Goal: Task Accomplishment & Management: Manage account settings

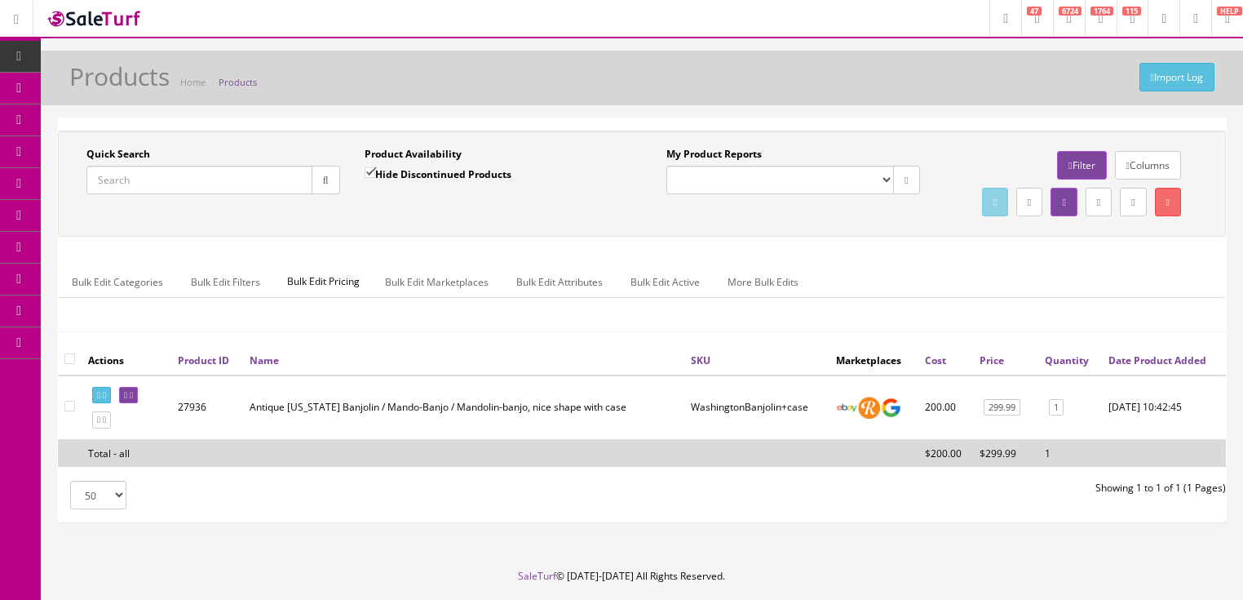
scroll to position [83, 0]
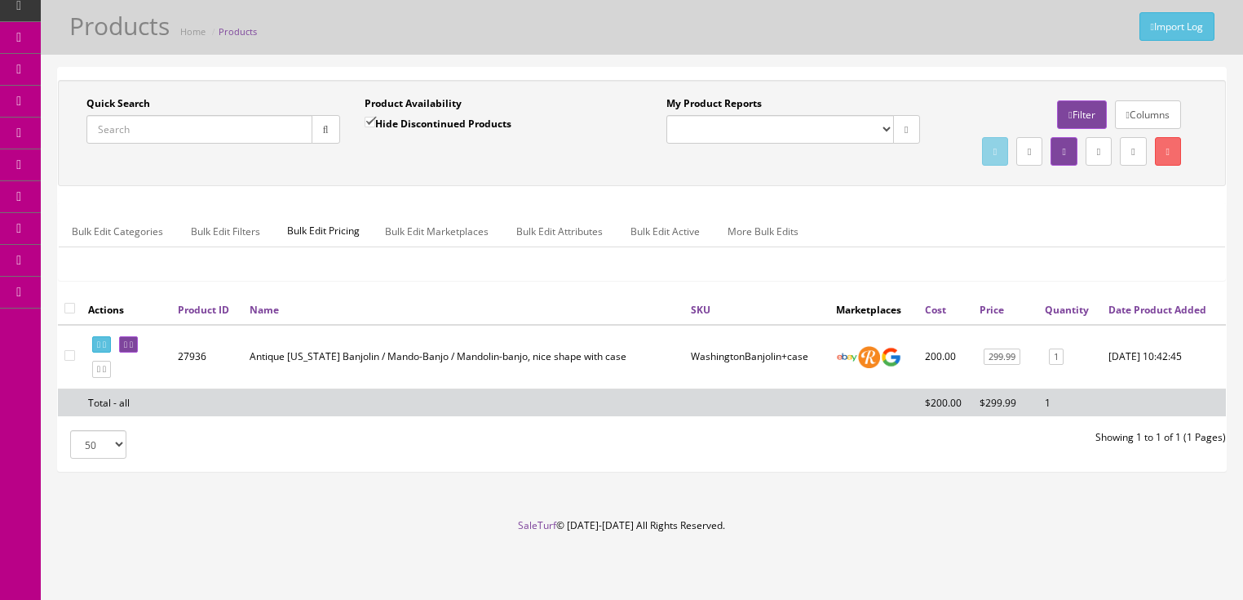
click at [223, 115] on input "Quick Search" at bounding box center [199, 129] width 226 height 29
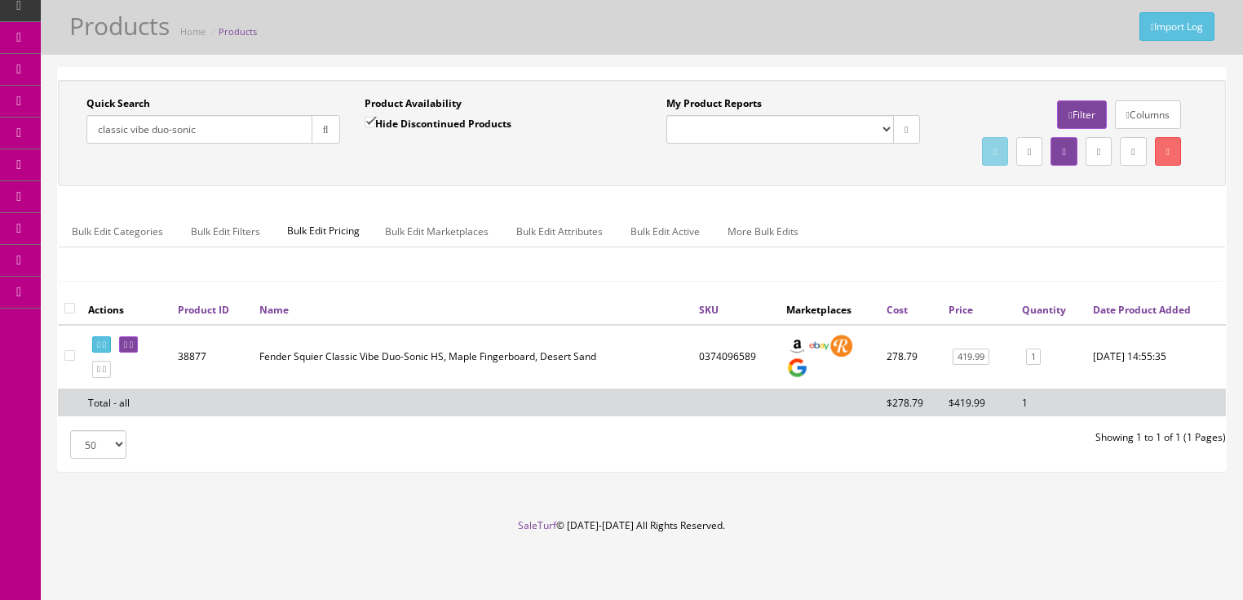
drag, startPoint x: 208, startPoint y: 97, endPoint x: 65, endPoint y: 139, distance: 148.9
click at [65, 139] on div "Quick Search classic vibe duo-sonic Date From Product Availability Hide Discont…" at bounding box center [642, 132] width 1160 height 73
click at [199, 115] on input "classic vibe duo-sonic" at bounding box center [199, 129] width 226 height 29
drag, startPoint x: 201, startPoint y: 104, endPoint x: 67, endPoint y: 126, distance: 135.6
click at [66, 126] on div "Quick Search classic vibe duo-sonic Date From Product Availability Hide Discont…" at bounding box center [642, 132] width 1160 height 73
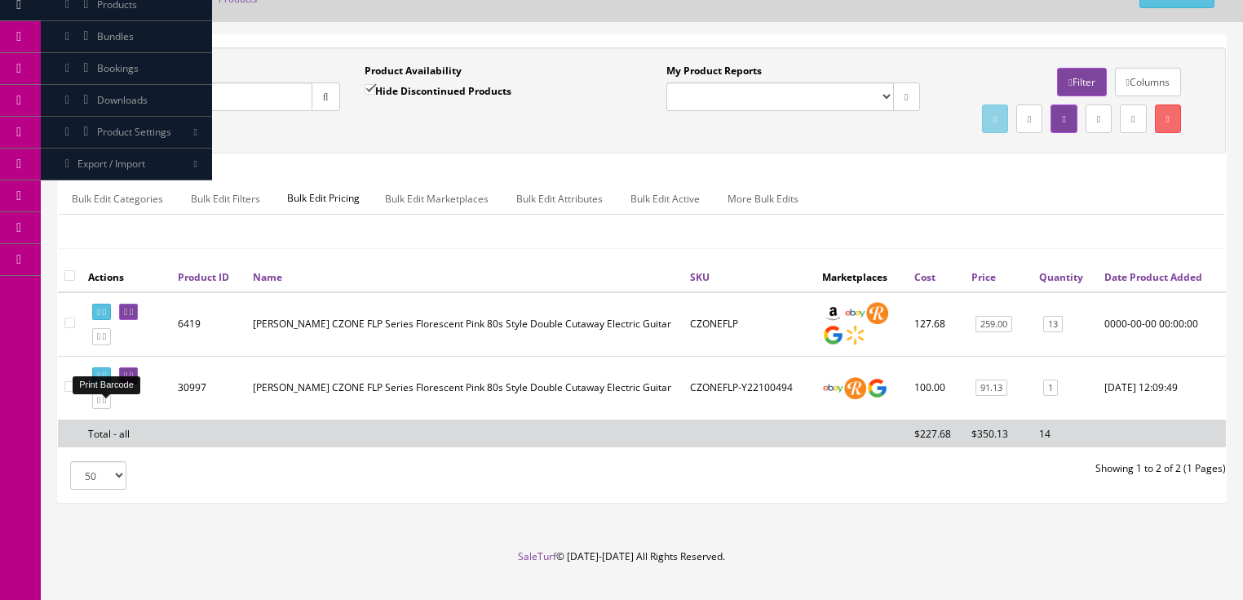
type input "czone flp"
click at [105, 384] on link at bounding box center [101, 375] width 19 height 17
click at [127, 380] on icon at bounding box center [125, 375] width 3 height 9
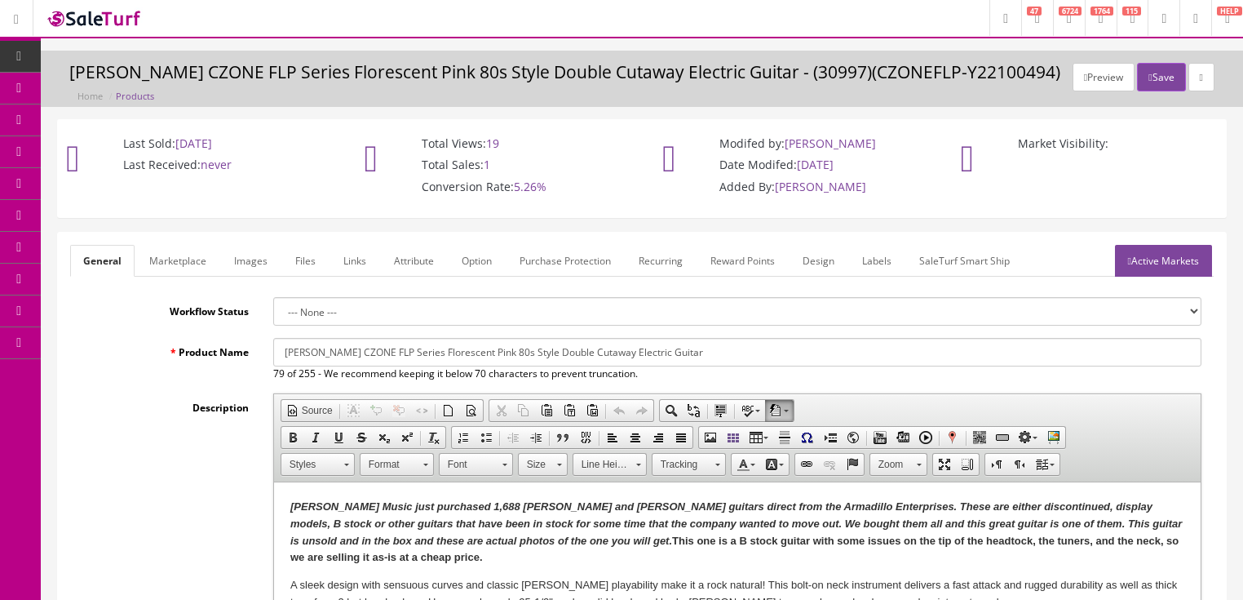
click at [864, 260] on link "Labels" at bounding box center [876, 261] width 55 height 32
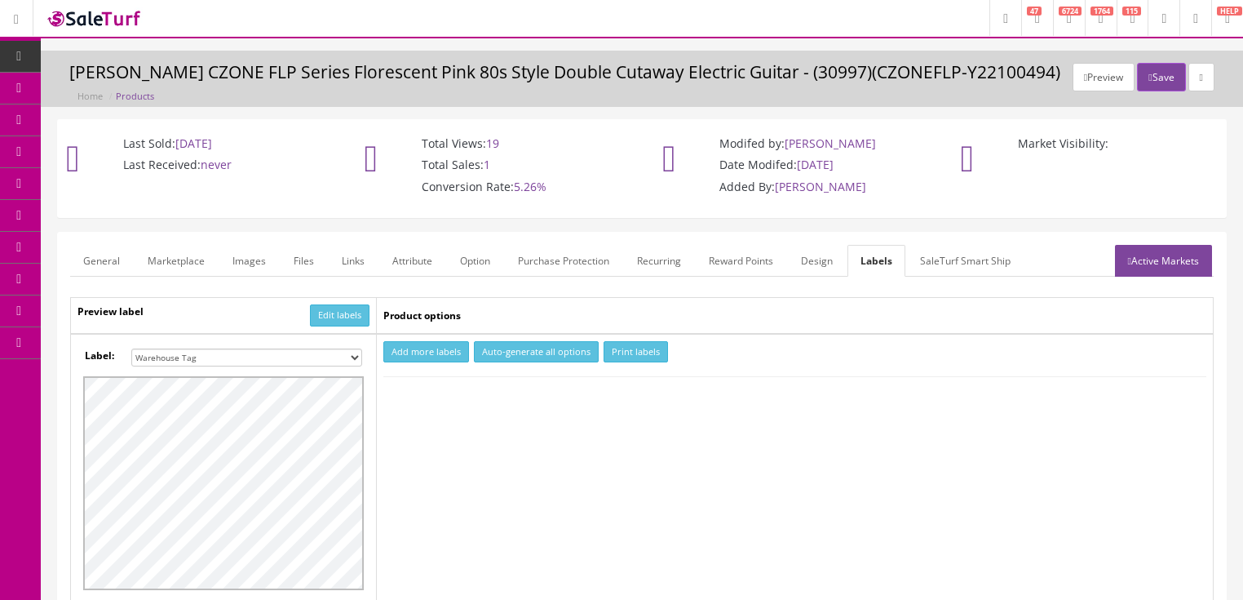
click at [409, 357] on button "Add more labels" at bounding box center [426, 352] width 86 height 22
type input "1"
click at [435, 395] on input "1" at bounding box center [415, 401] width 60 height 18
click at [633, 348] on button "Print labels" at bounding box center [636, 352] width 64 height 22
click at [1207, 255] on link "Active Markets" at bounding box center [1163, 261] width 97 height 32
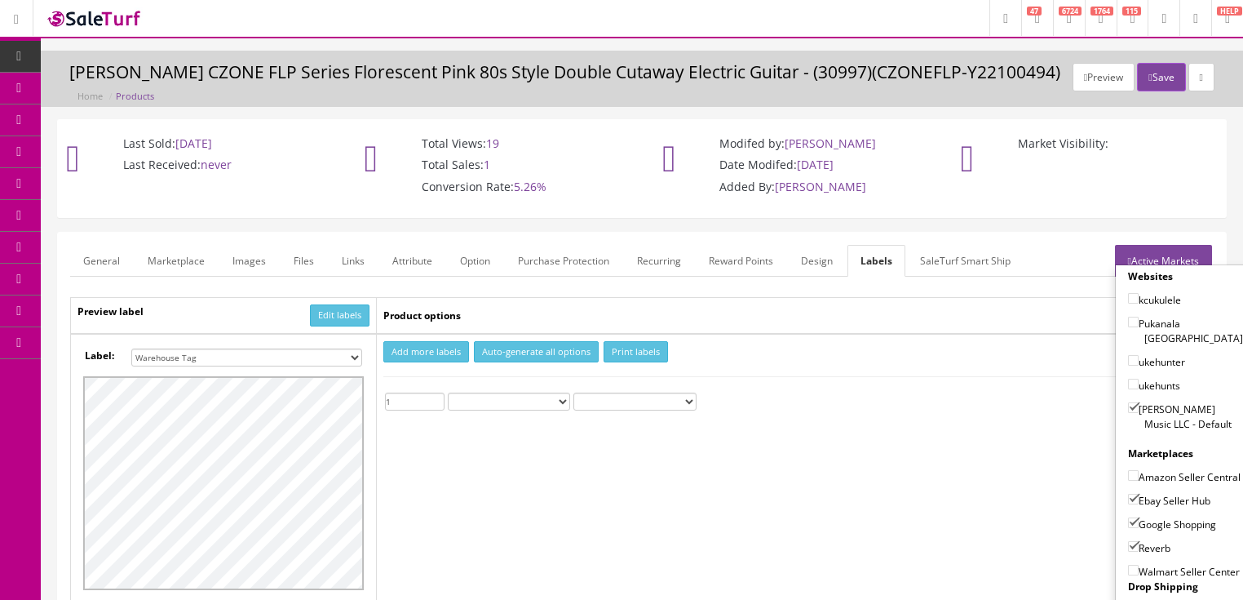
drag, startPoint x: 1127, startPoint y: 392, endPoint x: 1131, endPoint y: 425, distance: 33.6
click at [1131, 402] on input"] "[PERSON_NAME] Music LLC - Default" at bounding box center [1133, 407] width 11 height 11
checkbox input"] "false"
click at [1131, 496] on input"] "Ebay Seller Hub" at bounding box center [1133, 499] width 11 height 11
checkbox input"] "false"
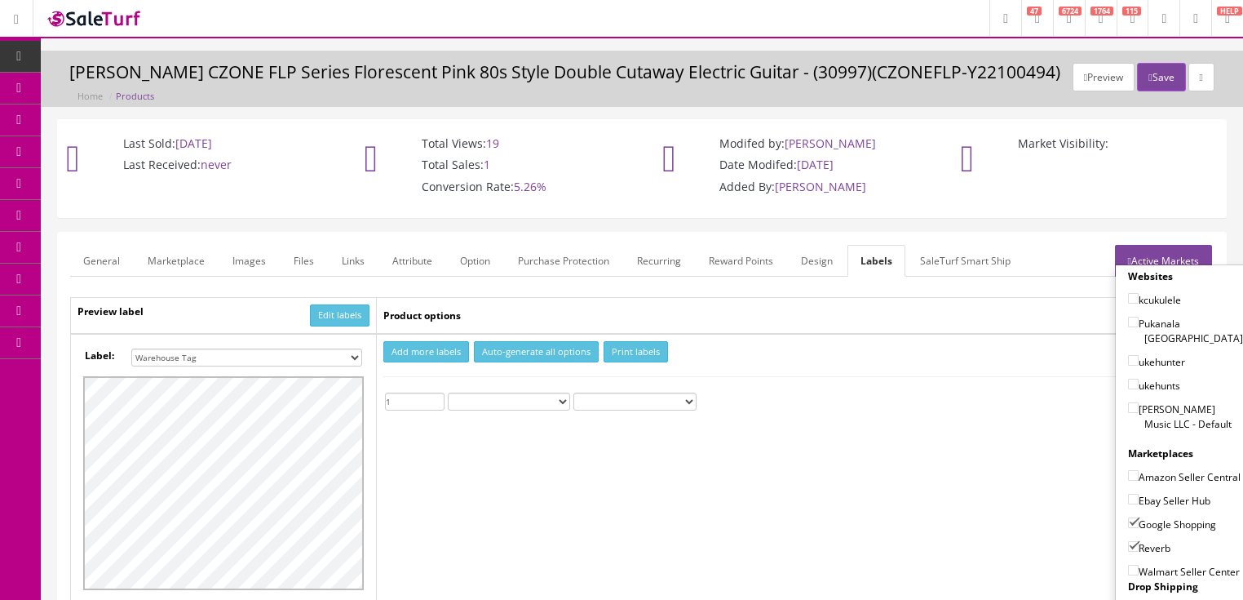
click at [1133, 524] on input"] "Google Shopping" at bounding box center [1133, 522] width 11 height 11
checkbox input"] "false"
click at [1128, 541] on input"] "Reverb" at bounding box center [1133, 546] width 11 height 11
checkbox input"] "false"
click at [1181, 252] on link "Active Markets" at bounding box center [1163, 261] width 97 height 32
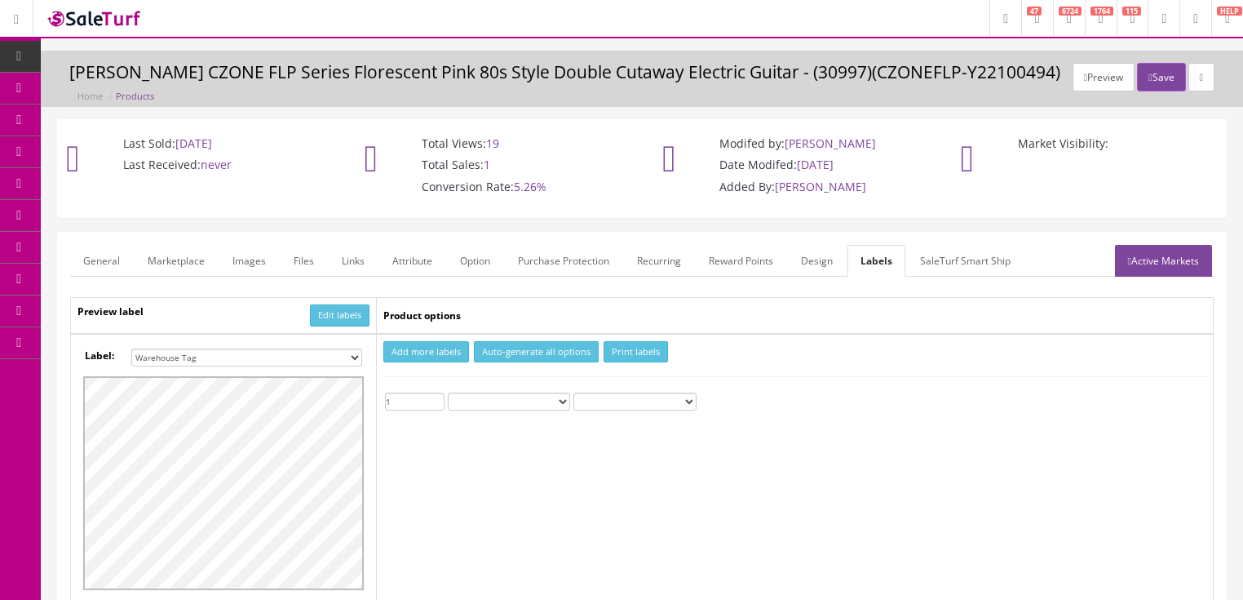
click at [113, 258] on link "General" at bounding box center [101, 261] width 63 height 32
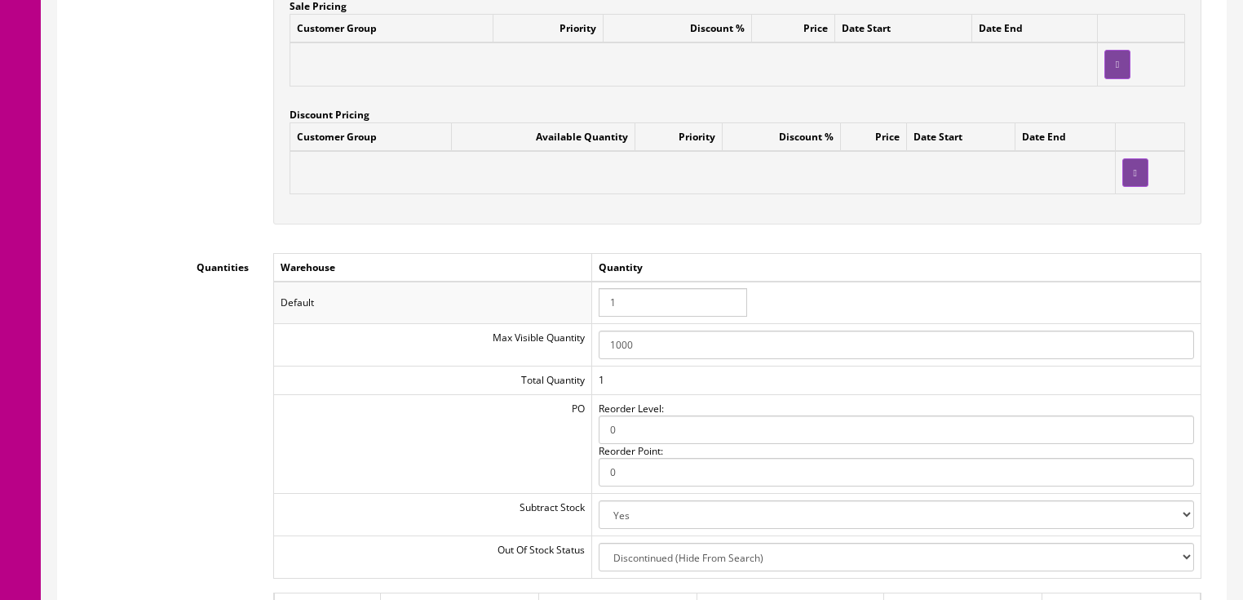
scroll to position [1566, 0]
drag, startPoint x: 646, startPoint y: 307, endPoint x: 575, endPoint y: 306, distance: 71.0
click at [575, 306] on tr "Default 1" at bounding box center [737, 300] width 928 height 42
type input "0"
click at [1033, 268] on td "Quantity" at bounding box center [895, 264] width 609 height 29
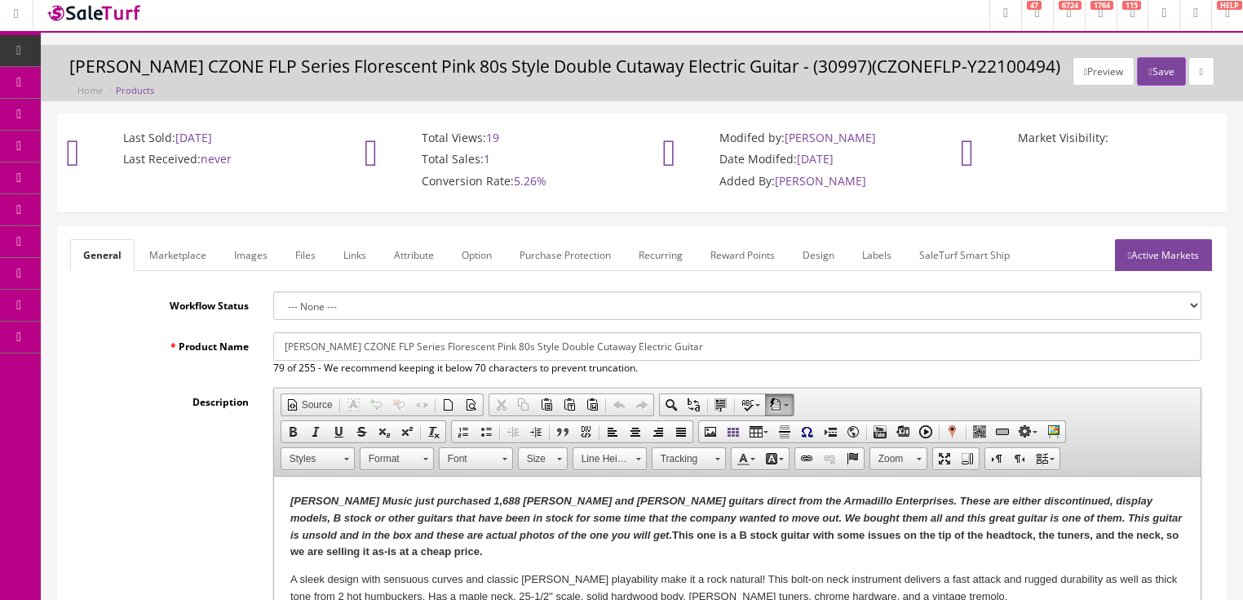
scroll to position [0, 0]
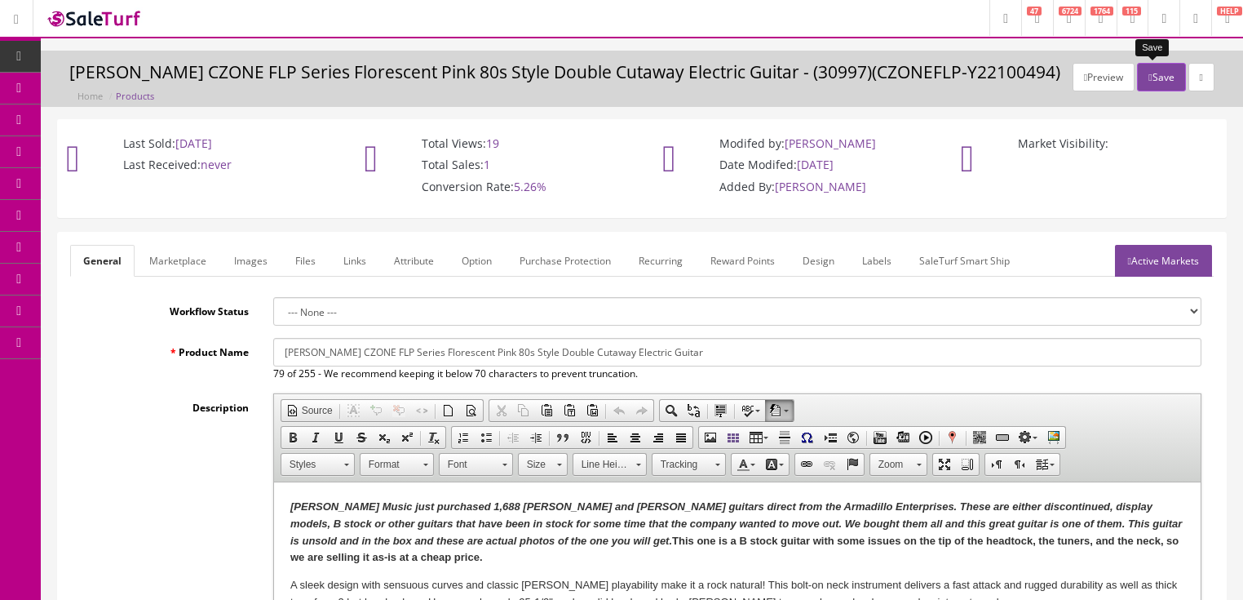
click at [1147, 75] on button "Save" at bounding box center [1161, 77] width 48 height 29
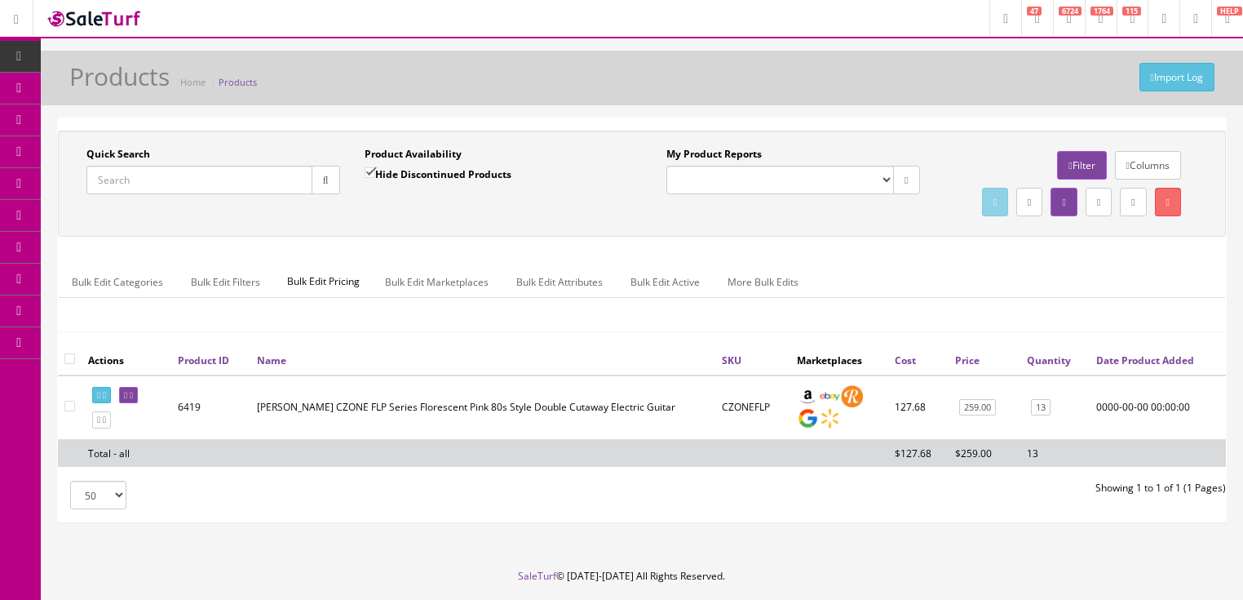
click at [208, 178] on input "Quick Search" at bounding box center [199, 180] width 226 height 29
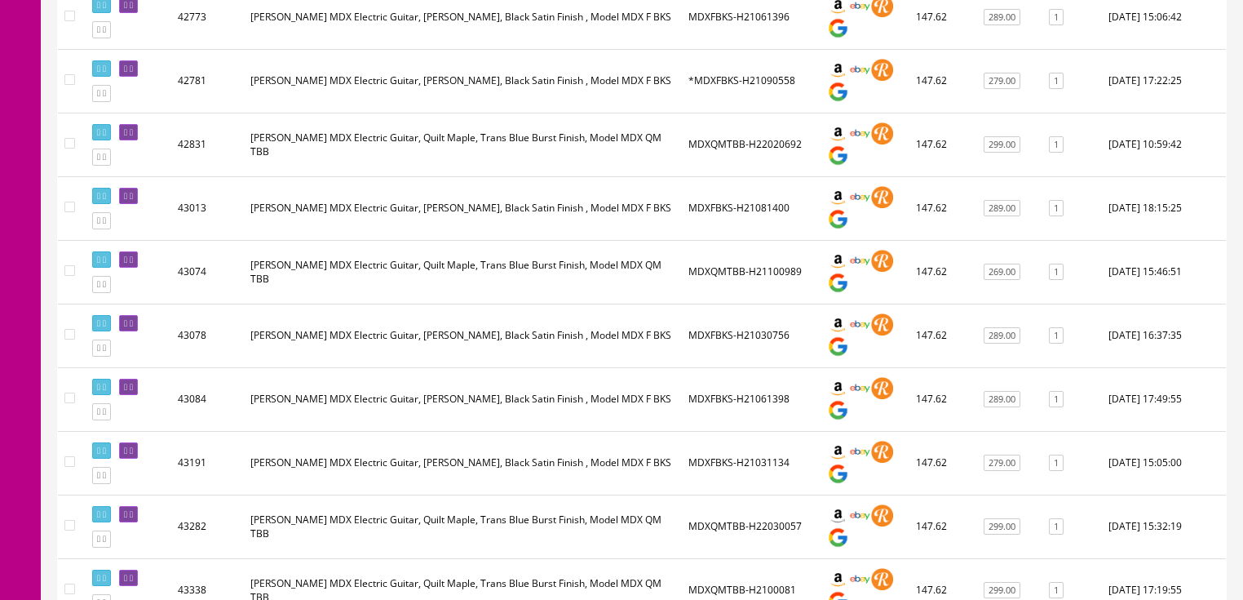
scroll to position [587, 0]
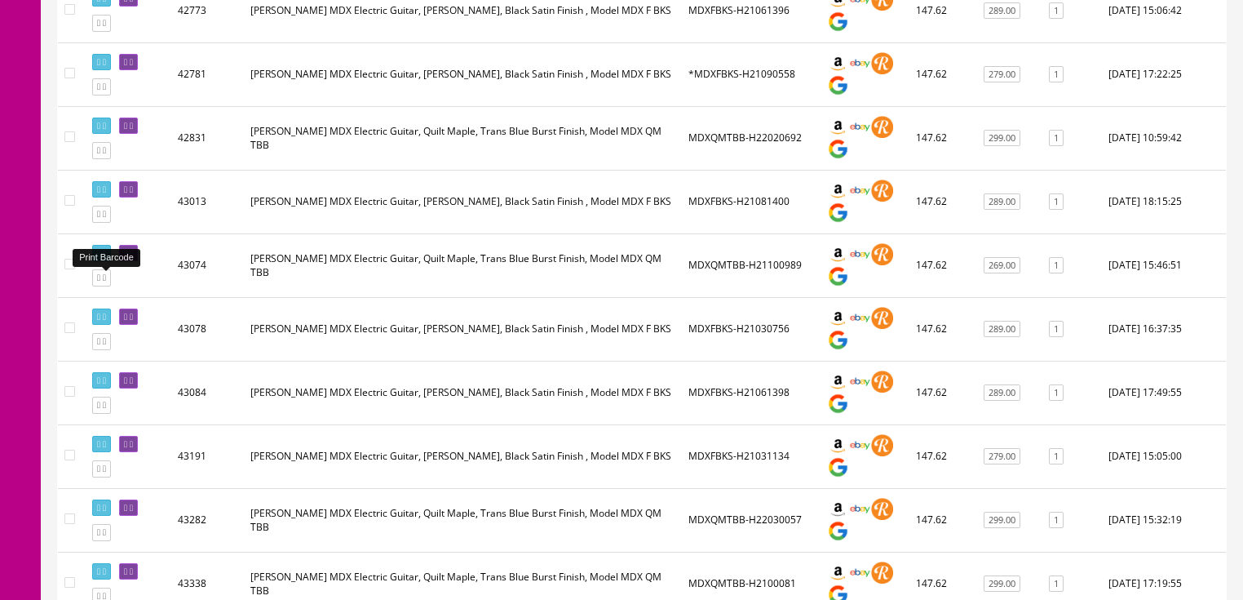
type input "dean mdx"
click at [106, 258] on icon at bounding box center [104, 253] width 3 height 9
click at [1059, 274] on link "1" at bounding box center [1056, 265] width 15 height 17
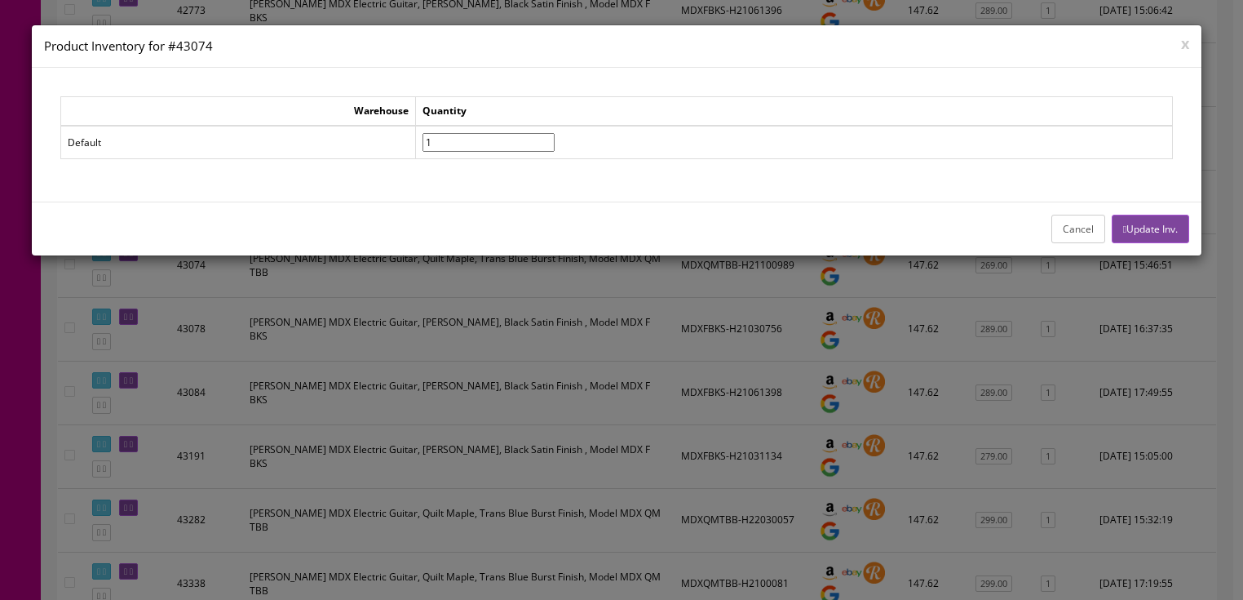
drag, startPoint x: 455, startPoint y: 149, endPoint x: 434, endPoint y: 154, distance: 21.8
click at [434, 154] on tr "Default 1" at bounding box center [616, 142] width 1112 height 33
type input"] "0"
click at [1155, 219] on button "Update Inv." at bounding box center [1150, 229] width 77 height 29
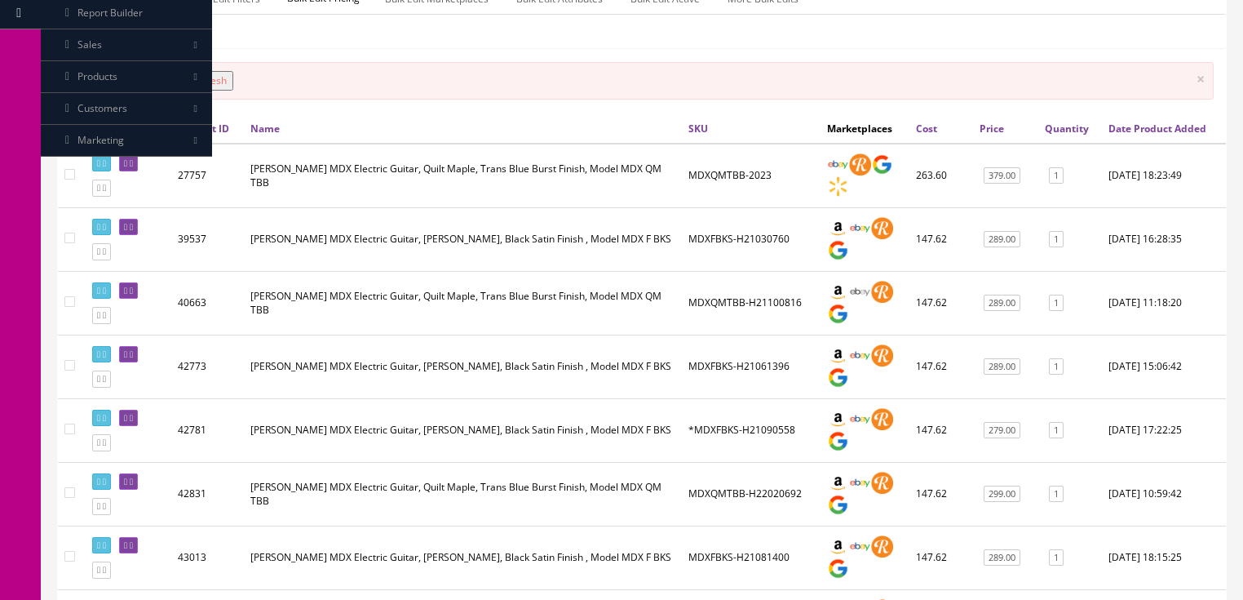
scroll to position [326, 0]
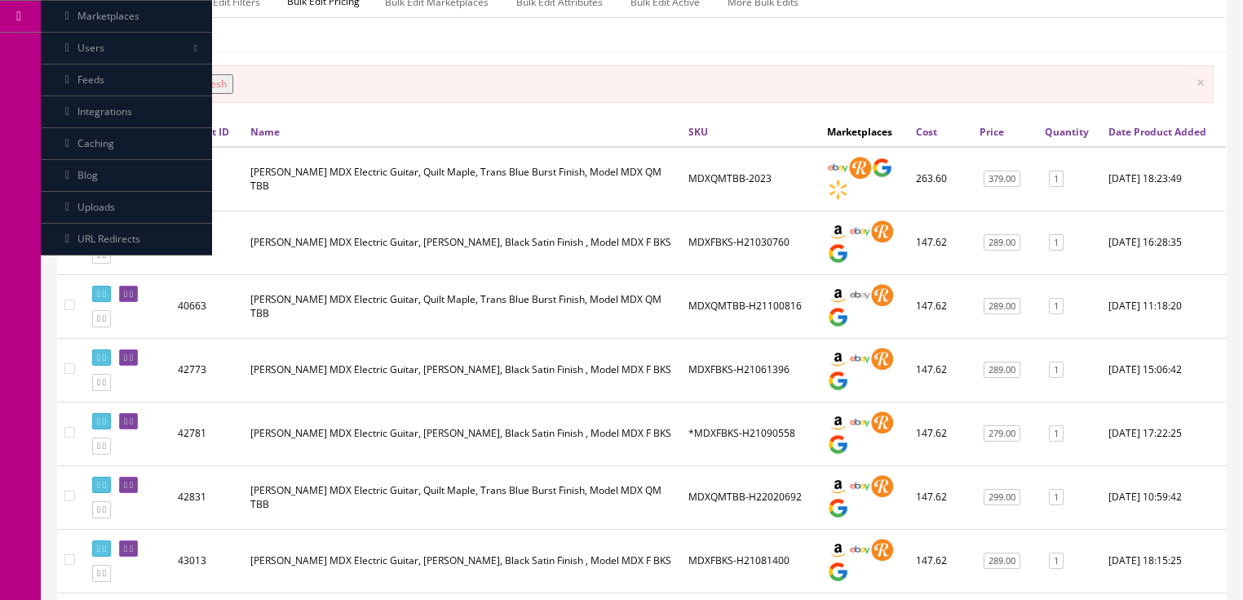
click at [233, 94] on button "Refresh" at bounding box center [209, 84] width 48 height 20
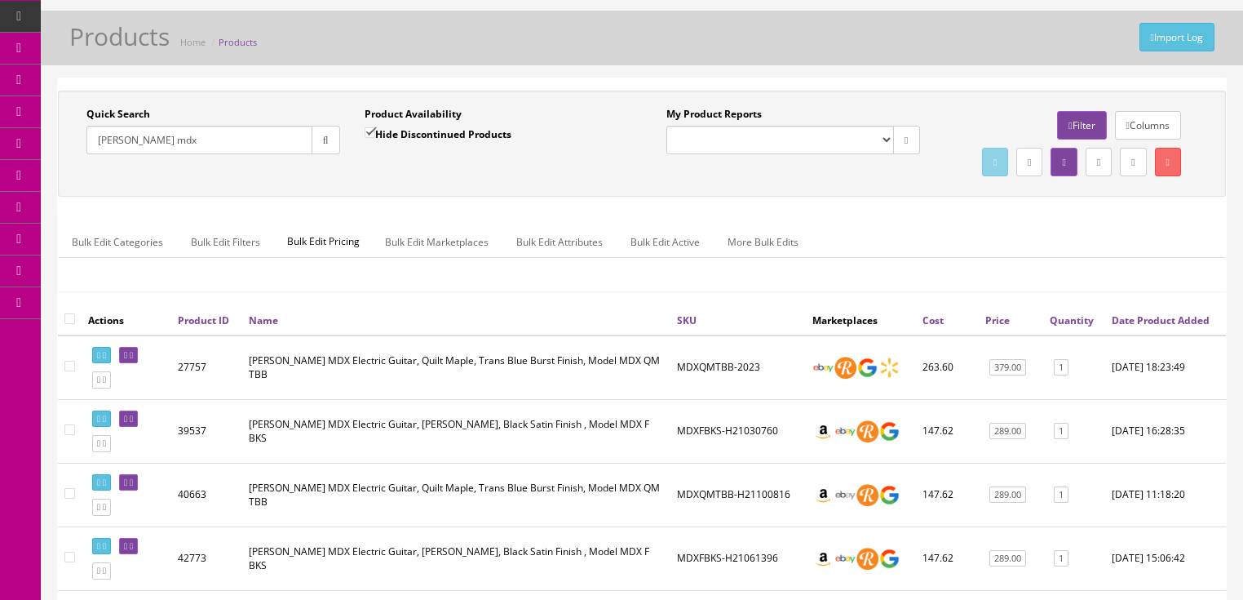
scroll to position [0, 0]
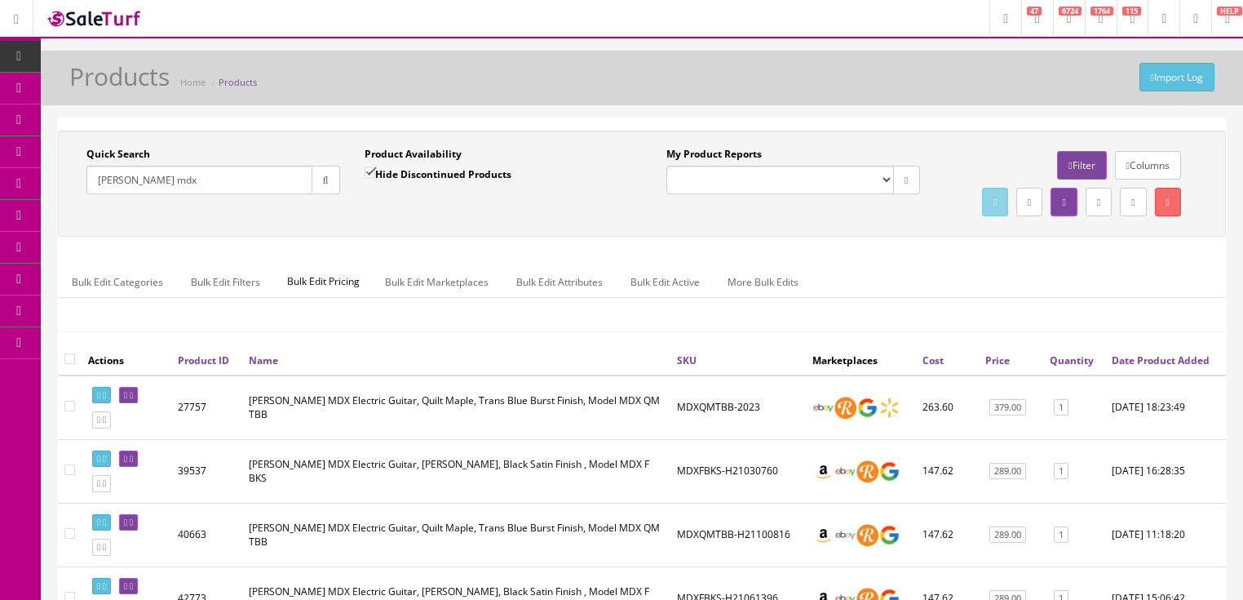
drag, startPoint x: 199, startPoint y: 187, endPoint x: 87, endPoint y: 247, distance: 127.0
click at [87, 220] on div "Quick Search dean mdx Date From Product Availability Hide Discontinued Products…" at bounding box center [642, 183] width 1160 height 73
type input "tat34"
click at [331, 188] on button "button" at bounding box center [326, 180] width 29 height 29
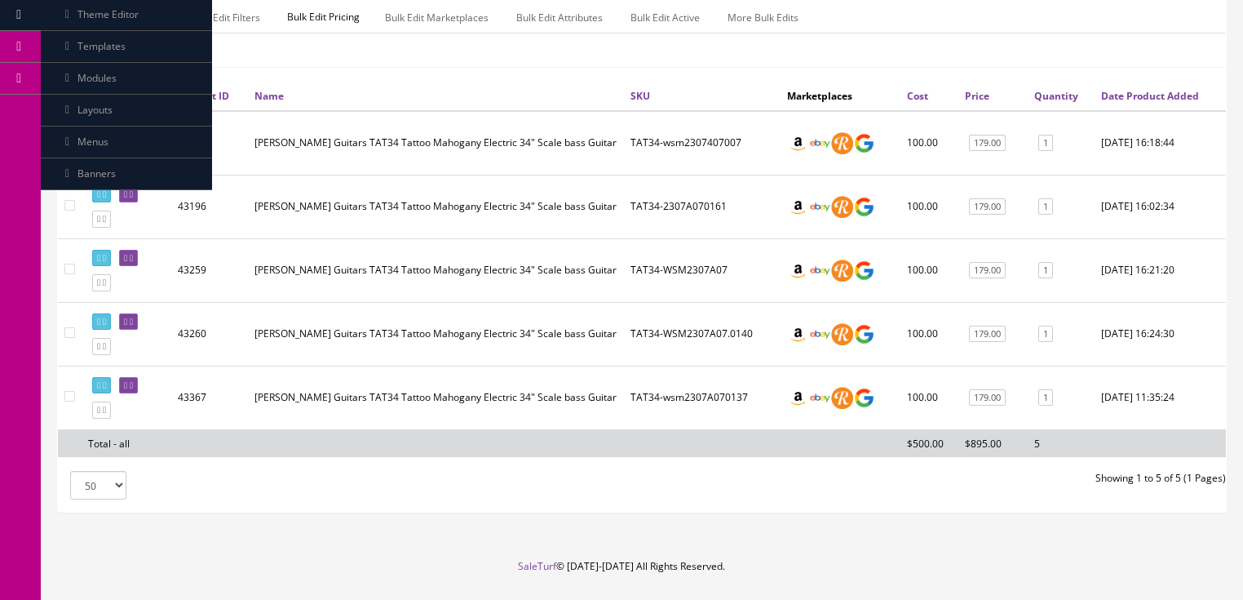
scroll to position [334, 0]
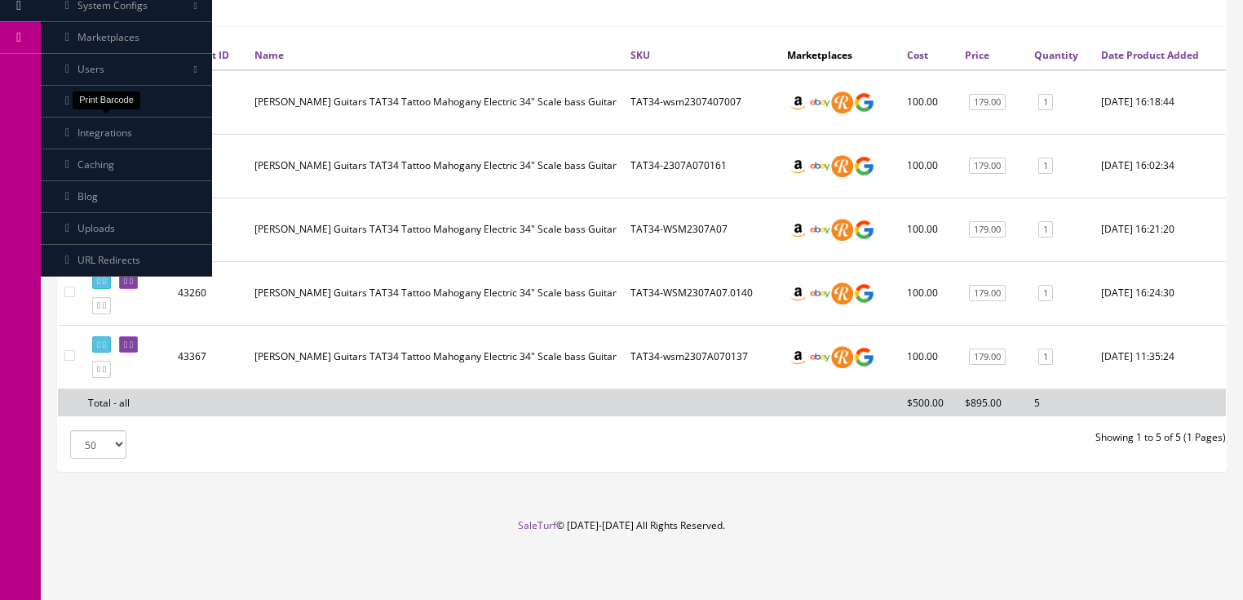
click at [106, 95] on icon at bounding box center [104, 90] width 3 height 9
click at [106, 156] on icon at bounding box center [104, 153] width 3 height 9
click at [1047, 101] on link "1" at bounding box center [1045, 102] width 15 height 17
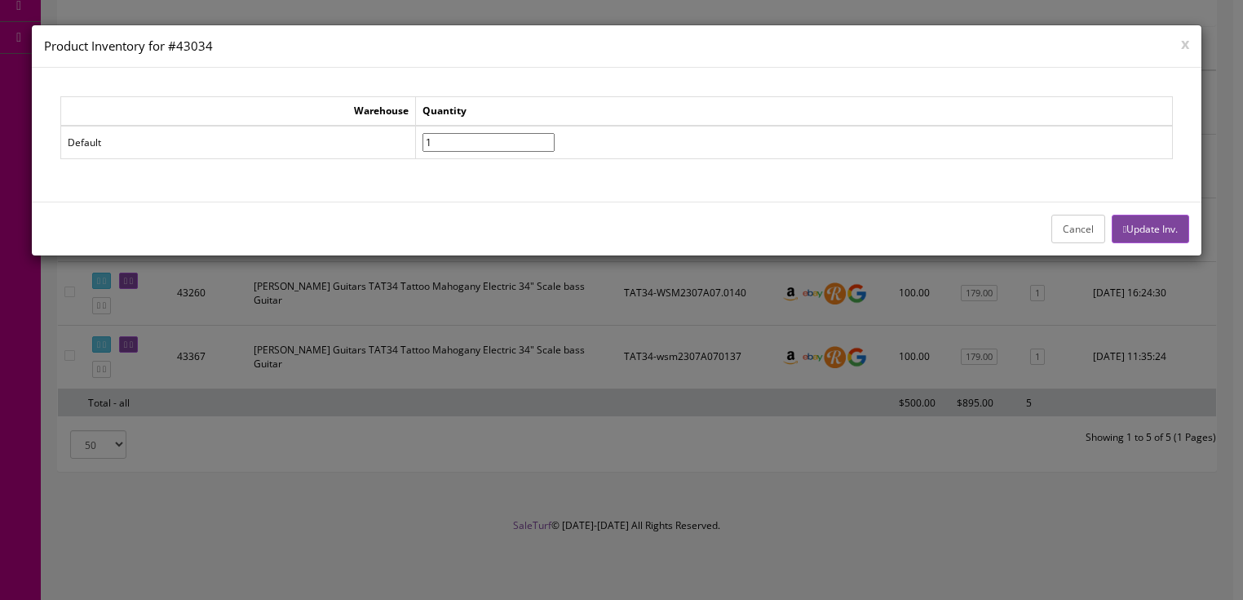
drag, startPoint x: 467, startPoint y: 140, endPoint x: 424, endPoint y: 159, distance: 46.4
click at [424, 159] on div "Warehouse Quantity Default 1" at bounding box center [616, 134] width 1113 height 76
type input"] "0"
click at [1145, 228] on button "Update Inv." at bounding box center [1150, 229] width 77 height 29
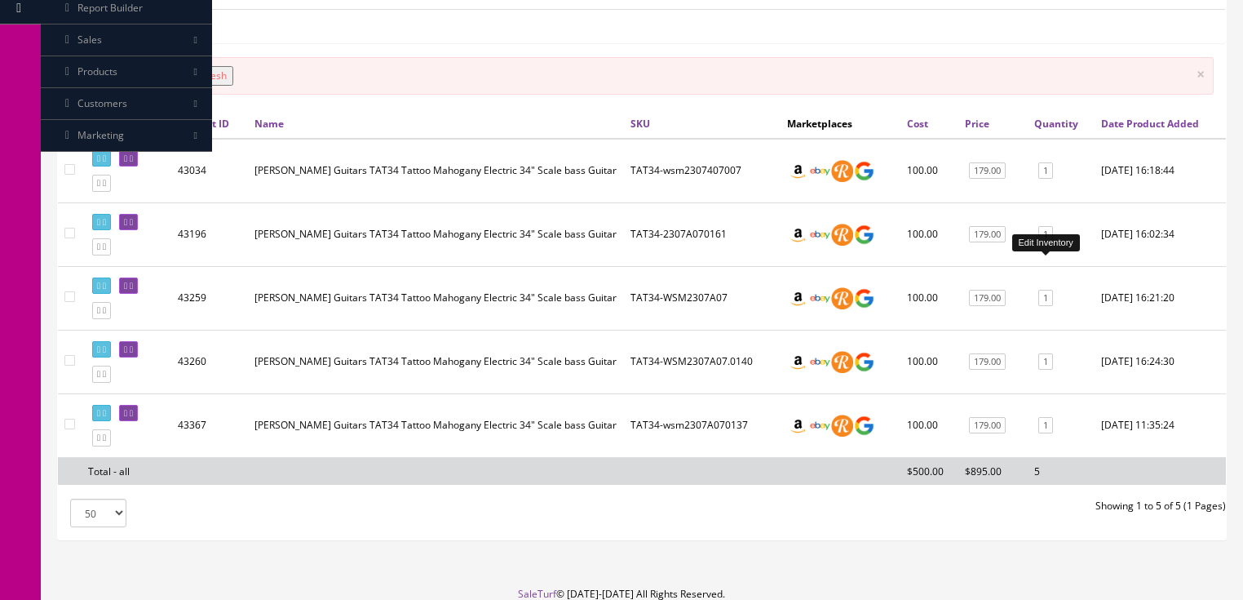
click at [1043, 243] on link "1" at bounding box center [1045, 234] width 15 height 17
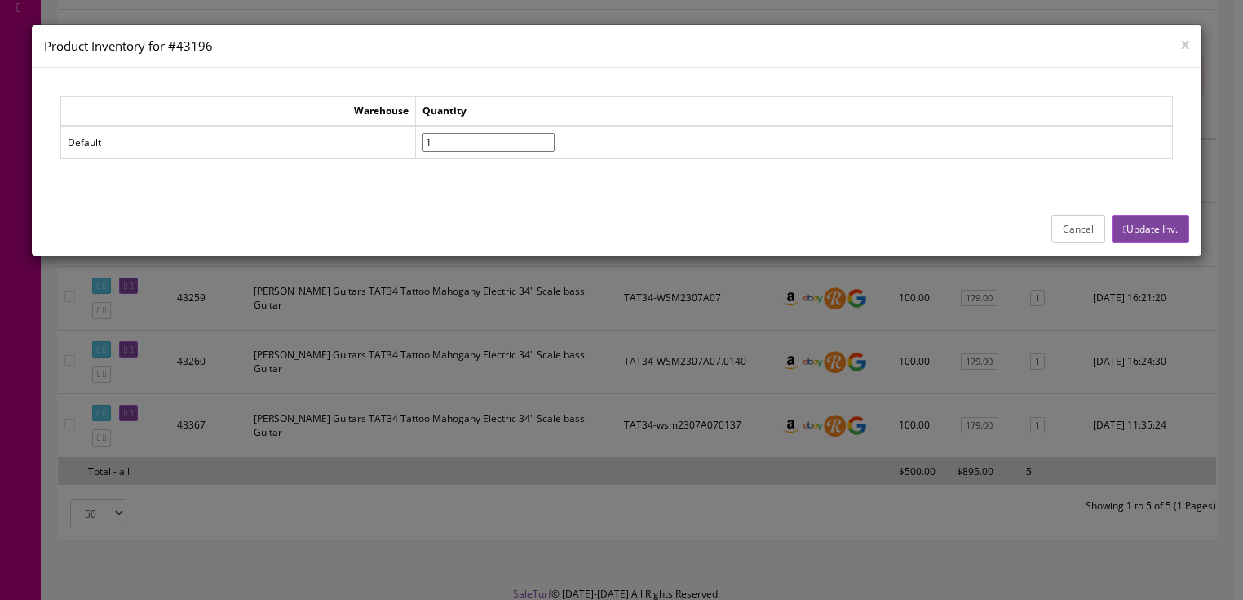
drag, startPoint x: 486, startPoint y: 140, endPoint x: 441, endPoint y: 157, distance: 48.5
click at [441, 157] on div "Warehouse Quantity Default 1" at bounding box center [616, 134] width 1113 height 76
type input"] "0"
click at [1131, 224] on button "Update Inv." at bounding box center [1150, 229] width 77 height 29
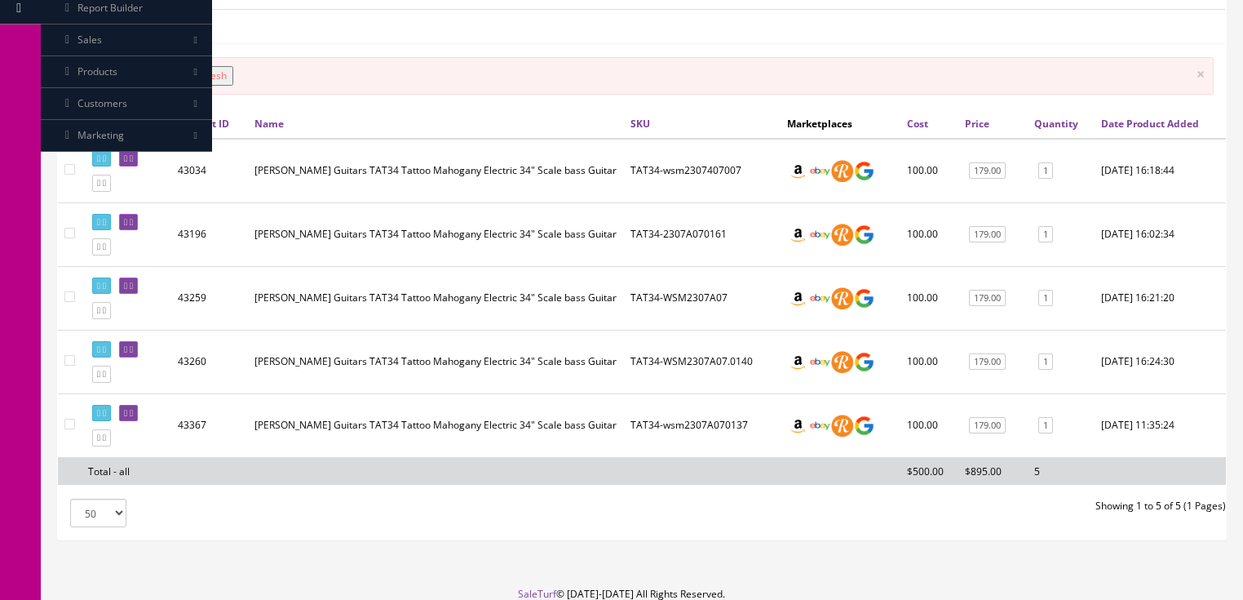
click at [218, 86] on button "Refresh" at bounding box center [209, 76] width 48 height 20
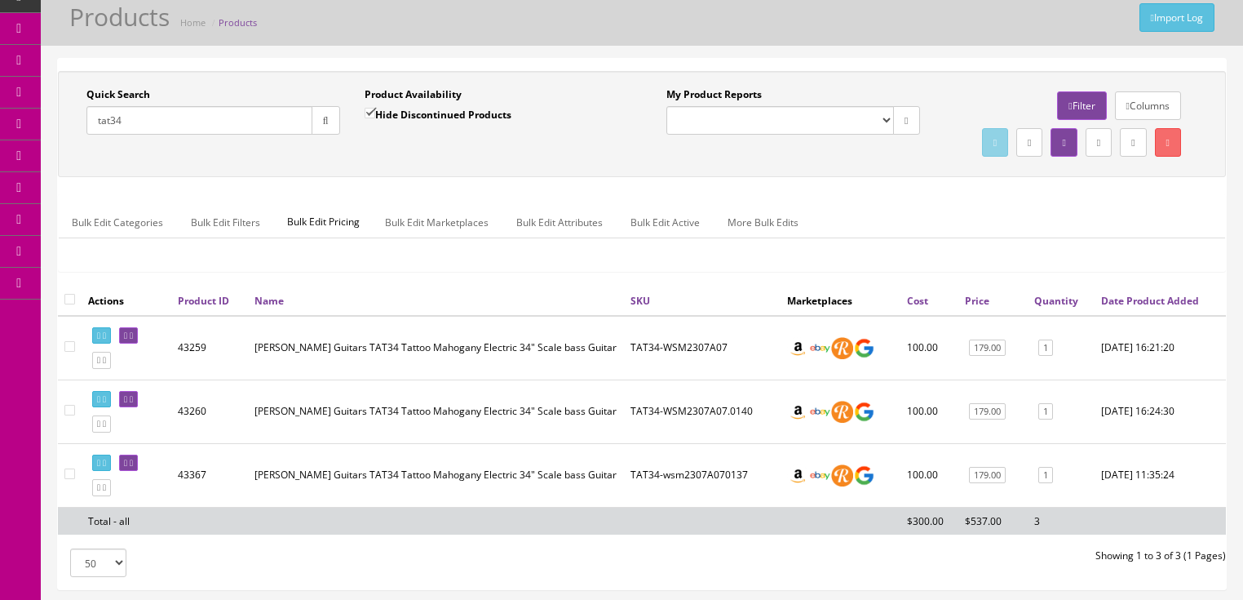
scroll to position [0, 0]
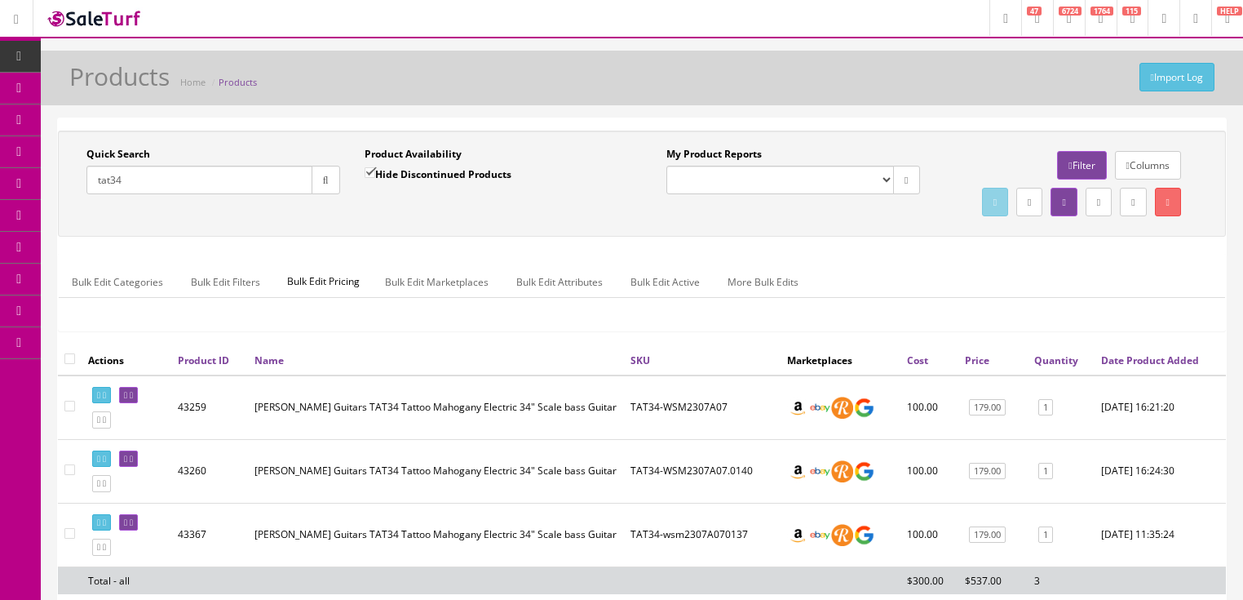
drag, startPoint x: 187, startPoint y: 177, endPoint x: 88, endPoint y: 218, distance: 106.8
click at [88, 218] on div "Quick Search tat34 Date From Product Availability Hide Discontinued Products Da…" at bounding box center [642, 183] width 1160 height 73
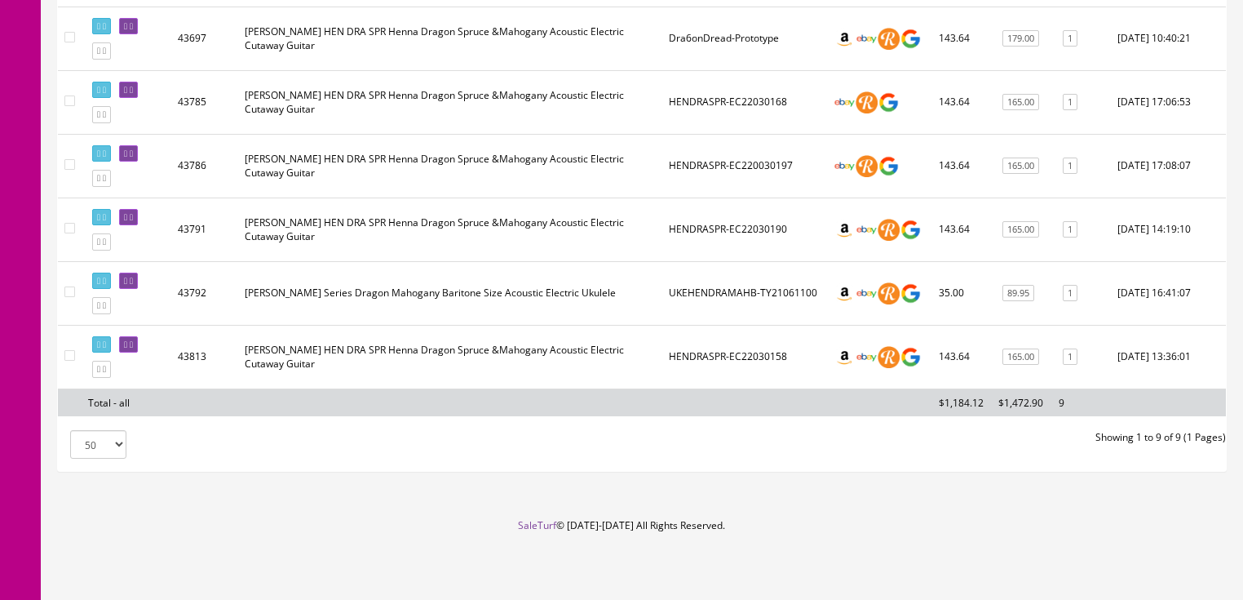
scroll to position [586, 0]
type input "hen dra"
click at [105, 222] on link at bounding box center [101, 217] width 19 height 17
drag, startPoint x: 1075, startPoint y: 237, endPoint x: 1066, endPoint y: 238, distance: 9.1
click at [1076, 237] on link "1" at bounding box center [1070, 229] width 15 height 17
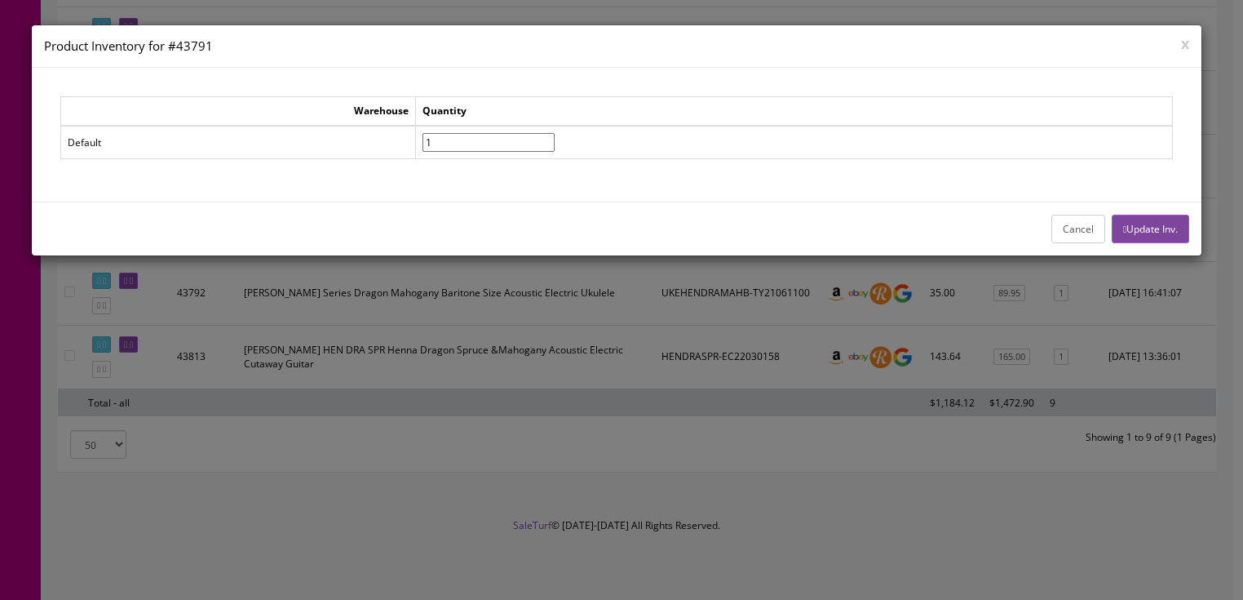
drag, startPoint x: 476, startPoint y: 147, endPoint x: 410, endPoint y: 166, distance: 68.9
click at [410, 166] on div "Warehouse Quantity Default 1" at bounding box center [616, 134] width 1113 height 76
type input"] "0"
click at [1162, 227] on button "Update Inv." at bounding box center [1150, 229] width 77 height 29
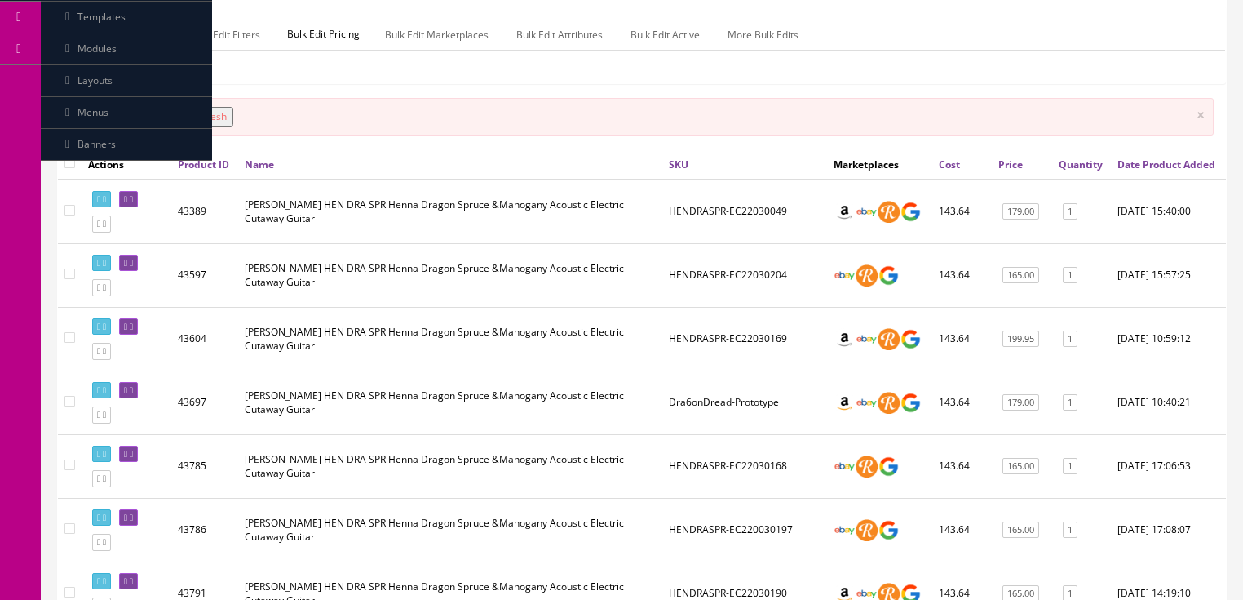
scroll to position [129, 0]
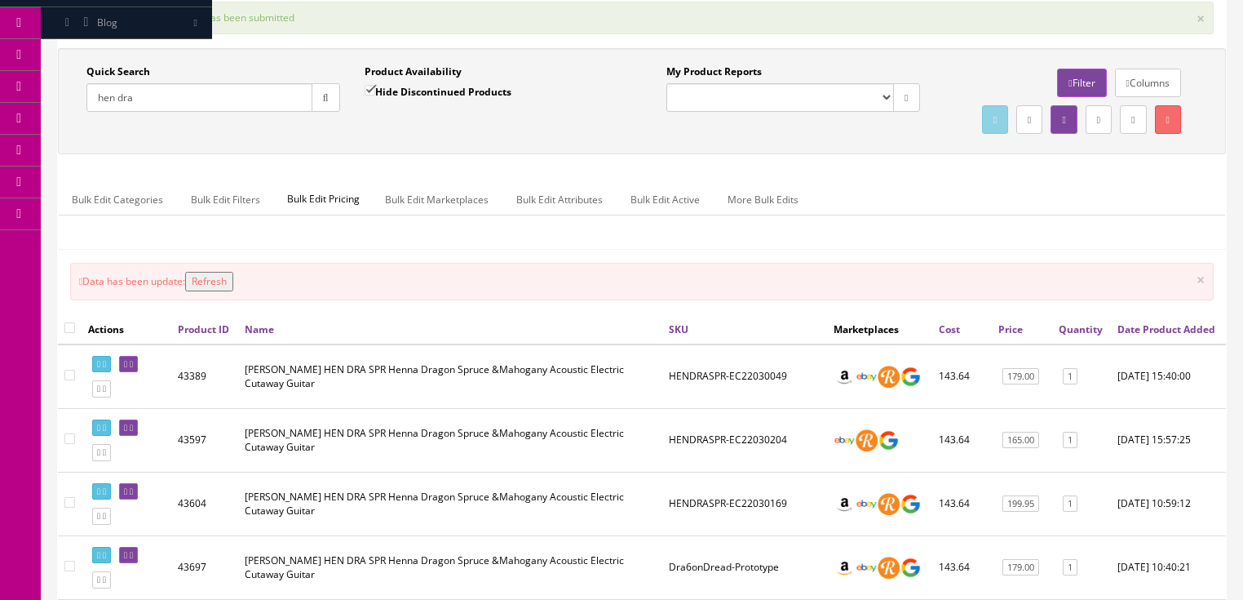
click at [224, 291] on button "Refresh" at bounding box center [209, 282] width 48 height 20
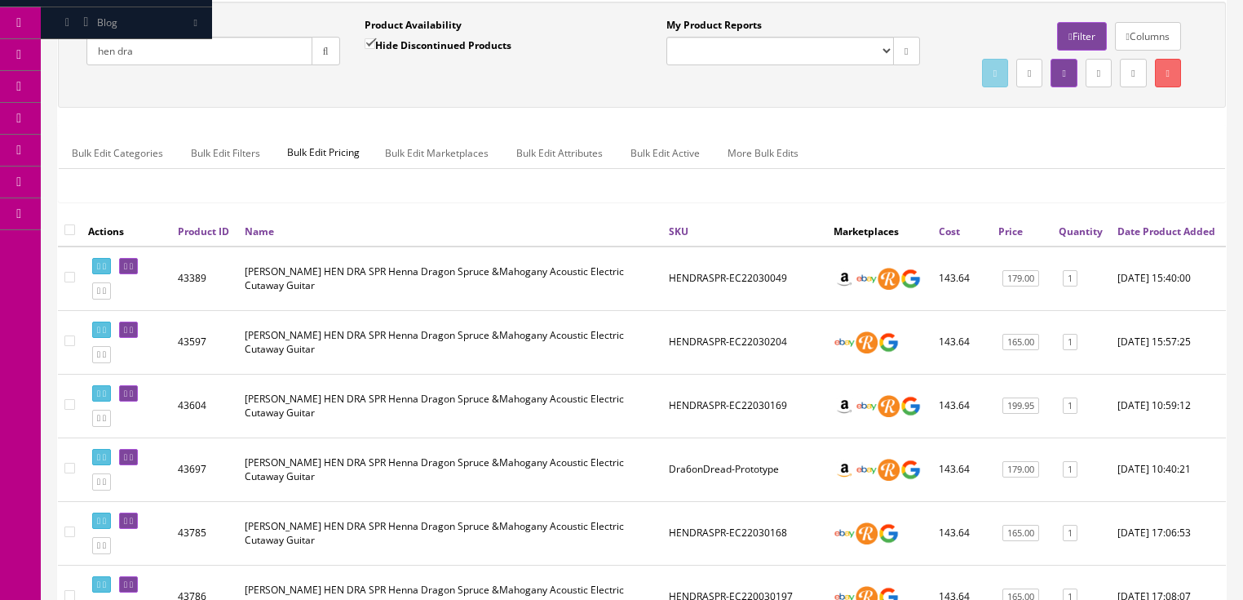
drag, startPoint x: 140, startPoint y: 48, endPoint x: 69, endPoint y: 64, distance: 72.8
click at [69, 64] on div "Quick Search hen dra Date From Product Availability Hide Discontinued Products …" at bounding box center [352, 48] width 580 height 60
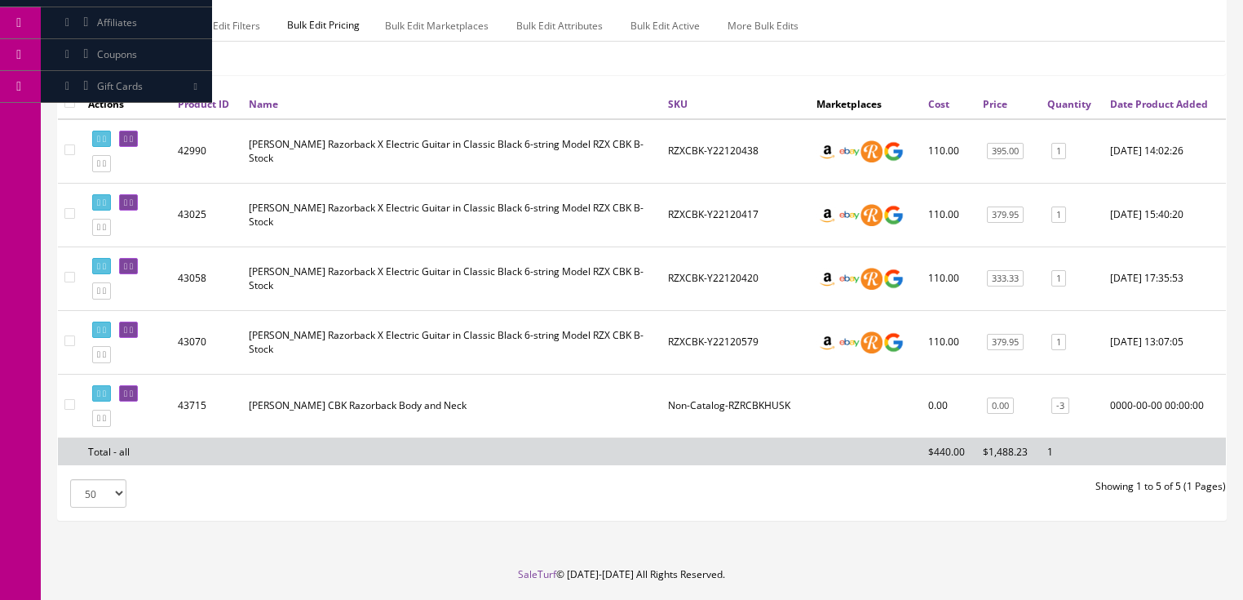
scroll to position [259, 0]
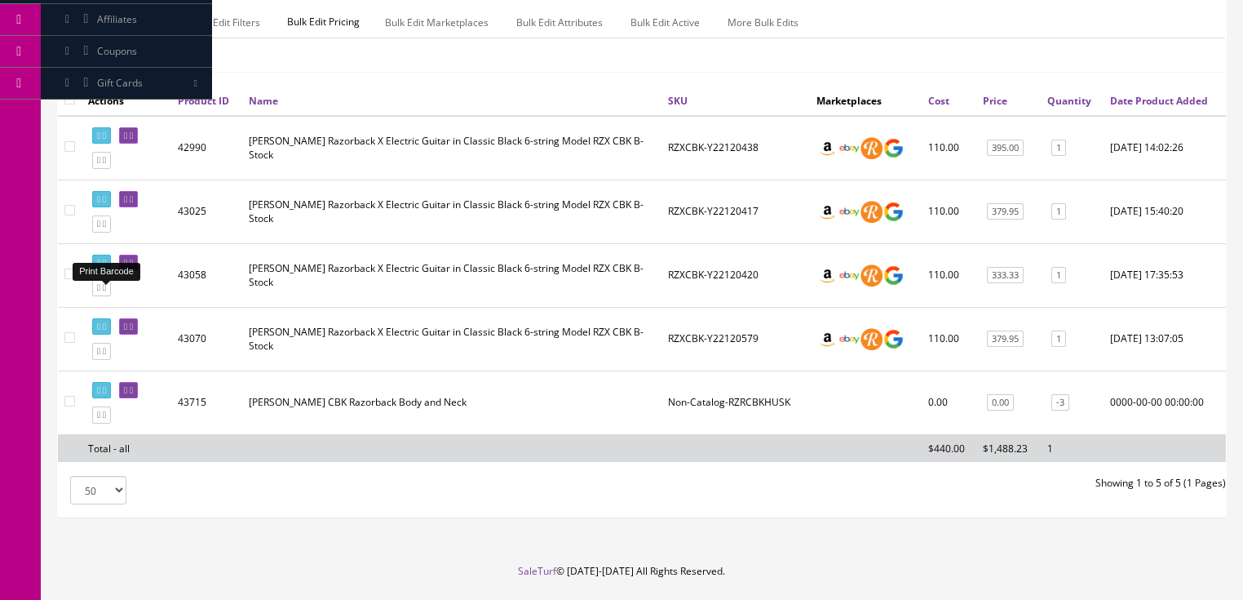
type input "dean razorback"
click at [106, 268] on icon at bounding box center [104, 263] width 3 height 9
click at [1061, 284] on link "1" at bounding box center [1059, 275] width 15 height 17
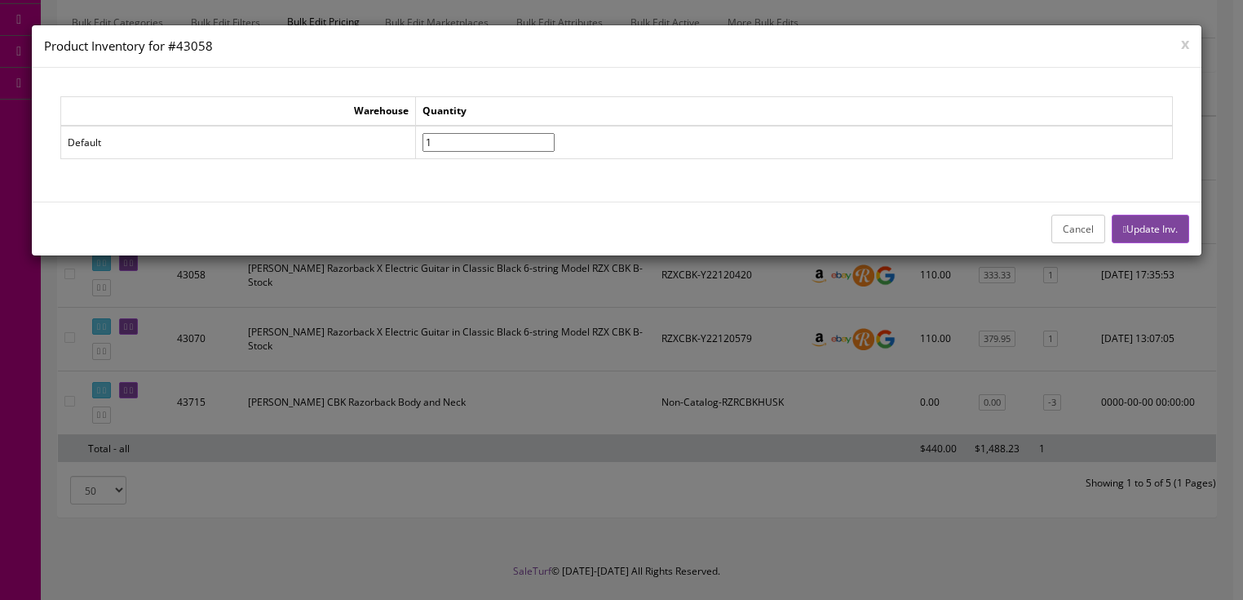
drag, startPoint x: 472, startPoint y: 143, endPoint x: 441, endPoint y: 152, distance: 32.3
click at [441, 152] on td "1" at bounding box center [794, 142] width 757 height 33
type input"] "0"
click at [1155, 219] on button "Update Inv." at bounding box center [1150, 229] width 77 height 29
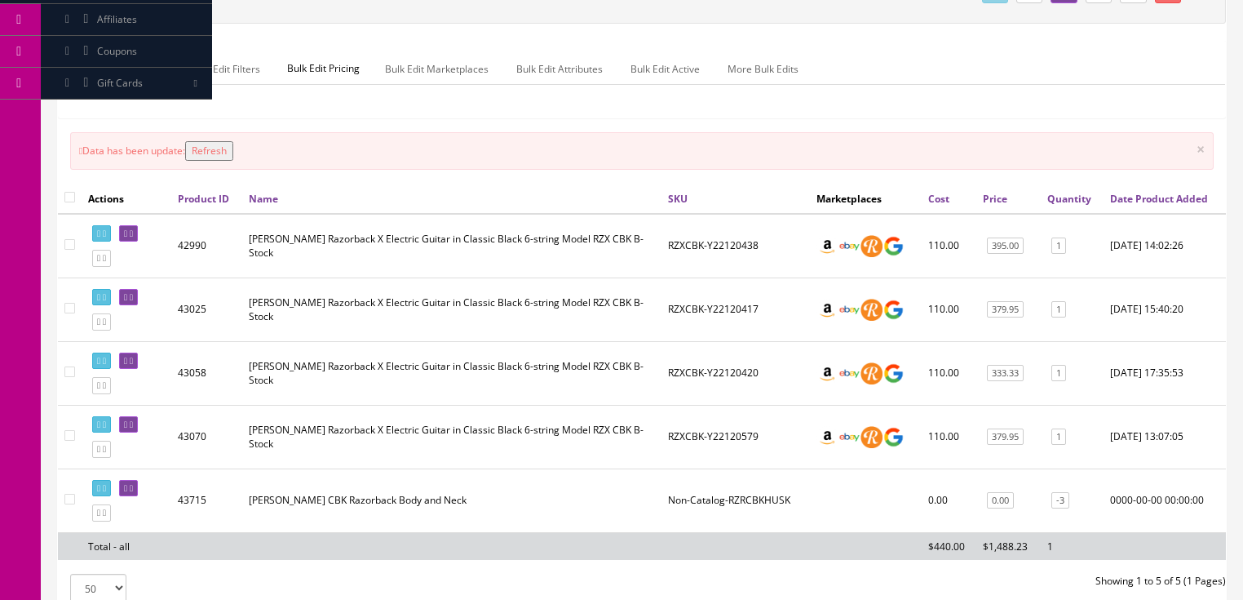
click at [219, 161] on button "Refresh" at bounding box center [209, 151] width 48 height 20
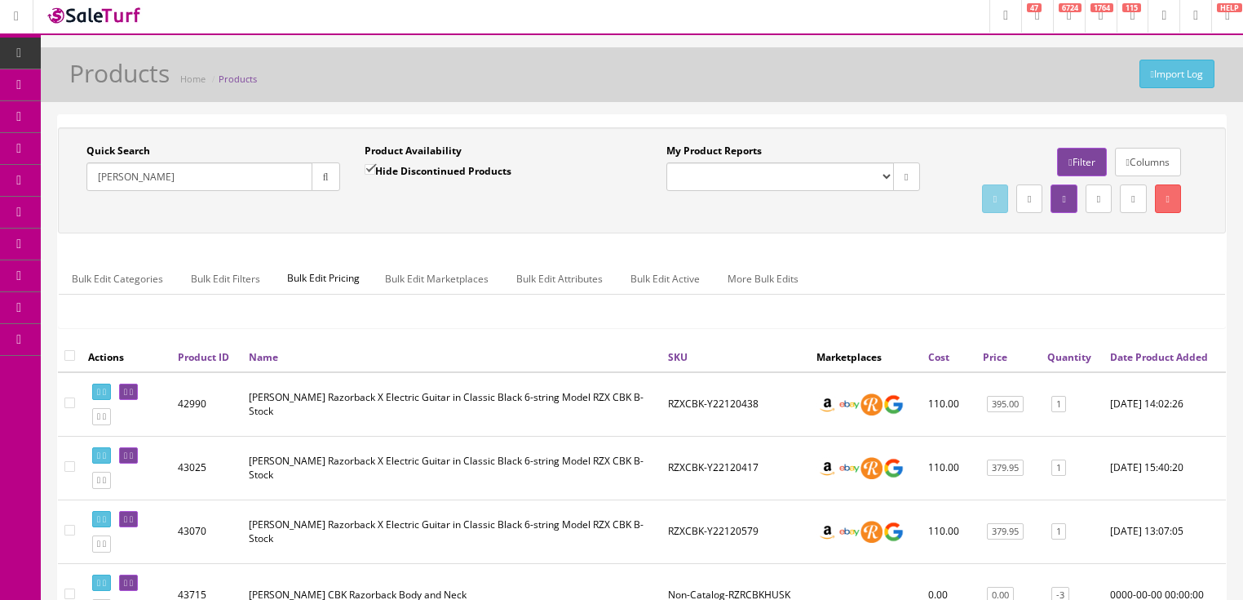
scroll to position [0, 0]
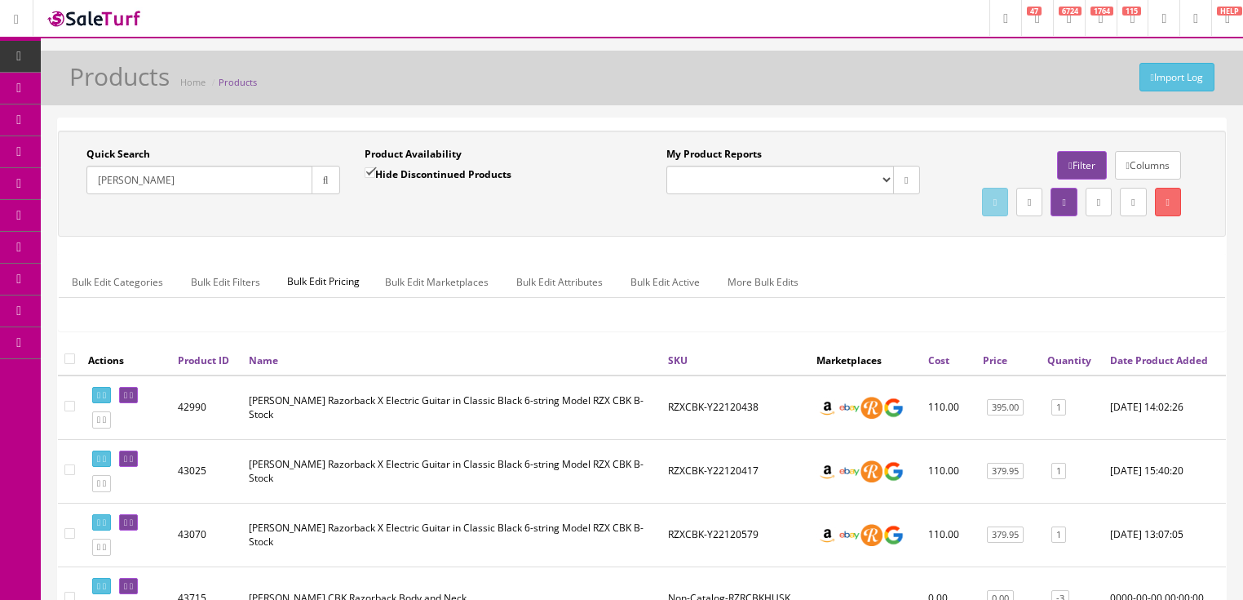
drag, startPoint x: 175, startPoint y: 177, endPoint x: 90, endPoint y: 232, distance: 101.4
click at [90, 220] on div "Quick Search dean razorback Date From Product Availability Hide Discontinued Pr…" at bounding box center [642, 183] width 1160 height 73
click at [317, 183] on button "button" at bounding box center [326, 180] width 29 height 29
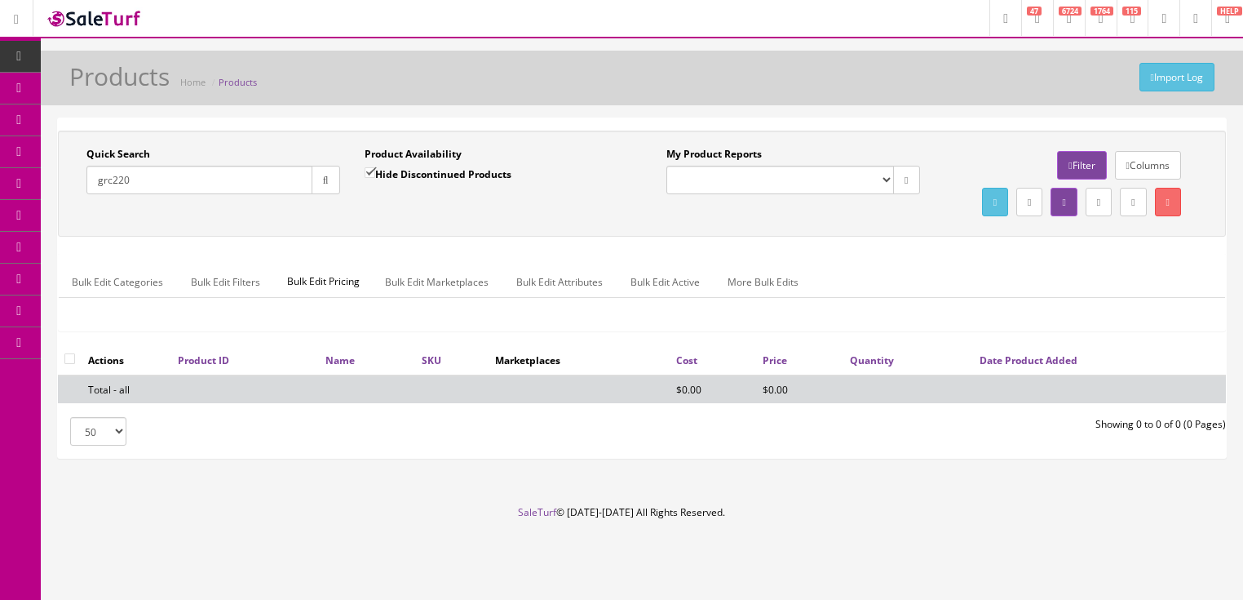
click at [113, 189] on input "grc220" at bounding box center [199, 180] width 226 height 29
click at [104, 187] on input "grc-220" at bounding box center [199, 180] width 226 height 29
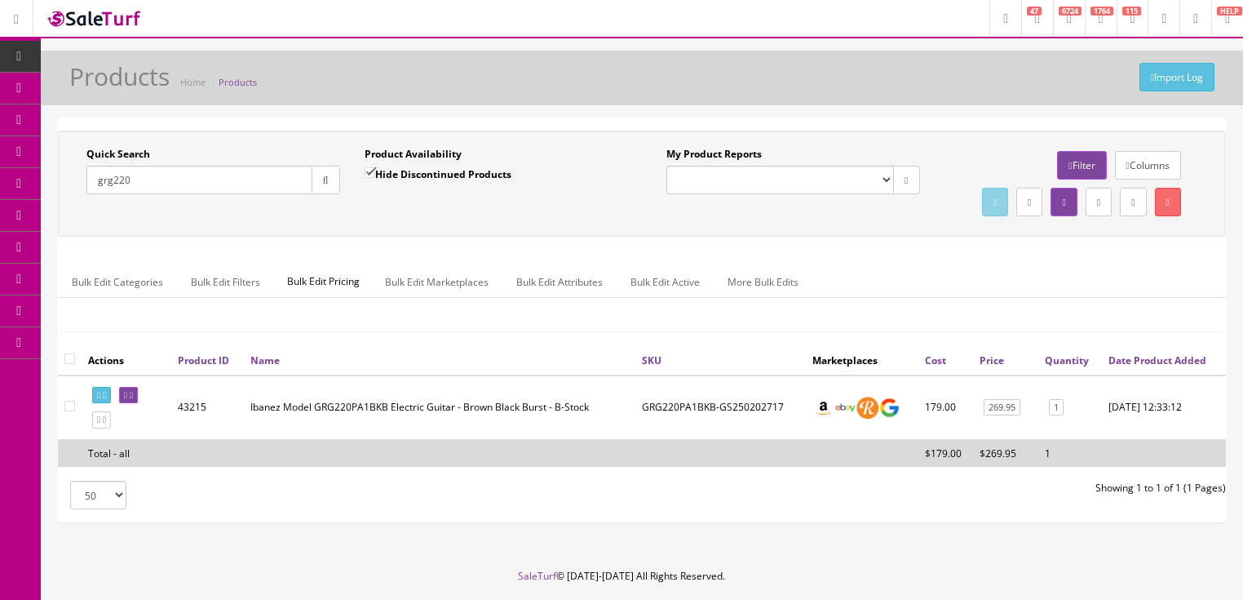
drag, startPoint x: 157, startPoint y: 180, endPoint x: 86, endPoint y: 219, distance: 80.7
click at [86, 219] on div "Quick Search grg220 Date From Product Availability Hide Discontinued Products D…" at bounding box center [642, 183] width 1160 height 73
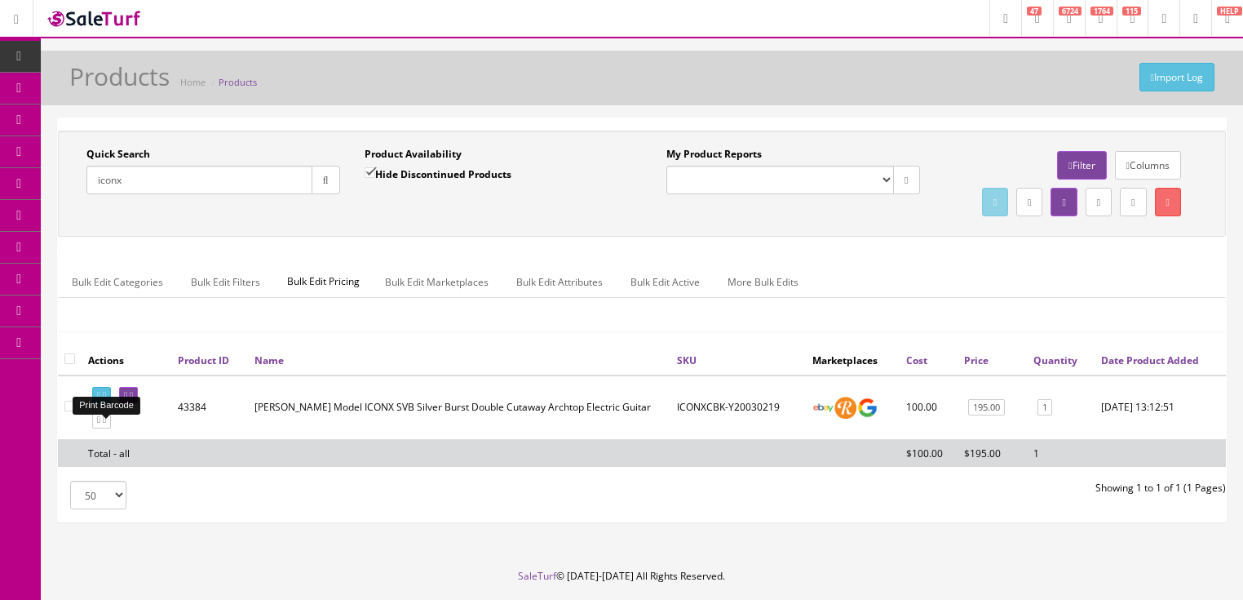
type input "iconx"
click at [106, 404] on link at bounding box center [101, 395] width 19 height 17
click at [1039, 416] on link "1" at bounding box center [1045, 407] width 15 height 17
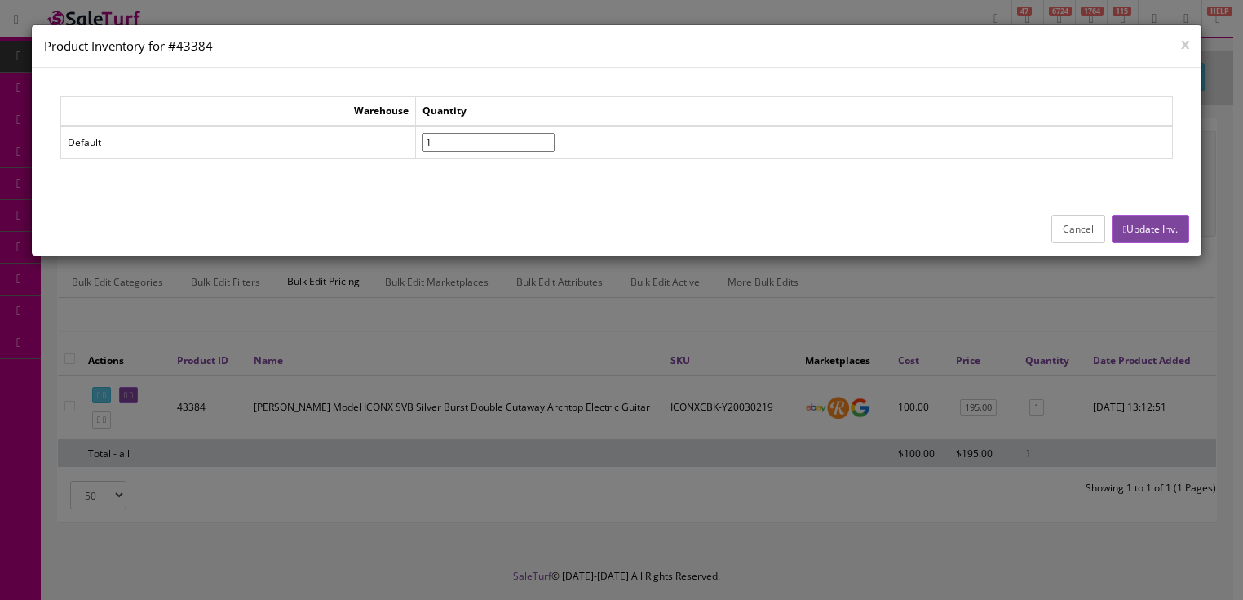
drag, startPoint x: 471, startPoint y: 140, endPoint x: 405, endPoint y: 161, distance: 68.4
click at [405, 161] on div "Warehouse Quantity Default 1" at bounding box center [616, 134] width 1113 height 76
type input"] "0"
click at [1142, 223] on button "Update Inv." at bounding box center [1150, 229] width 77 height 29
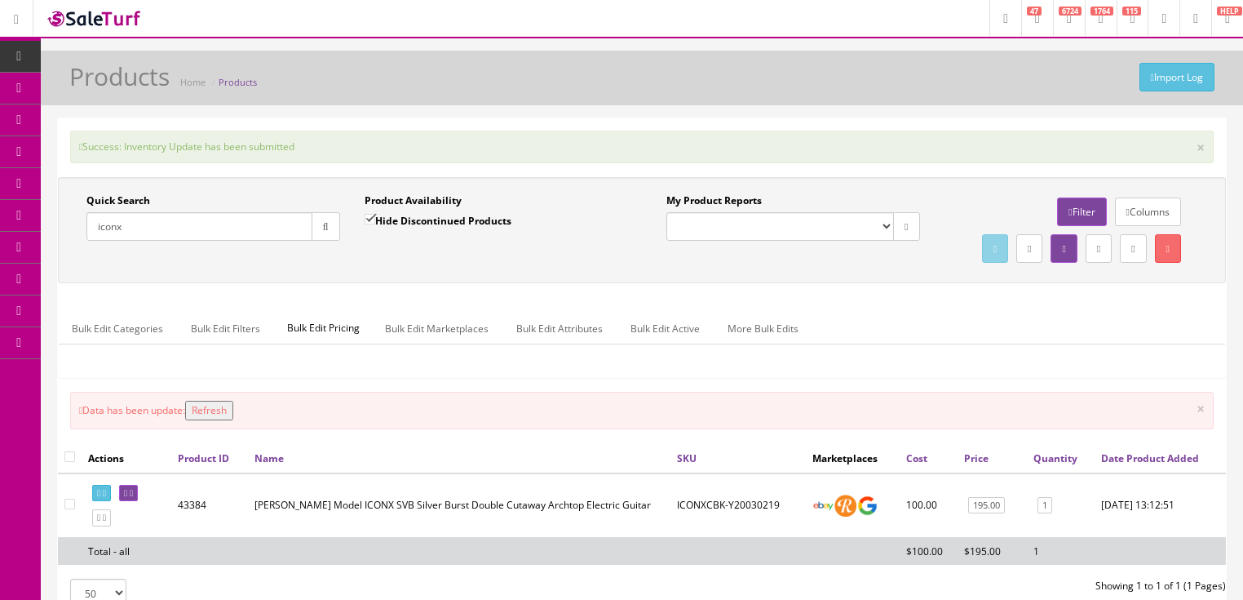
click at [232, 420] on button "Refresh" at bounding box center [209, 411] width 48 height 20
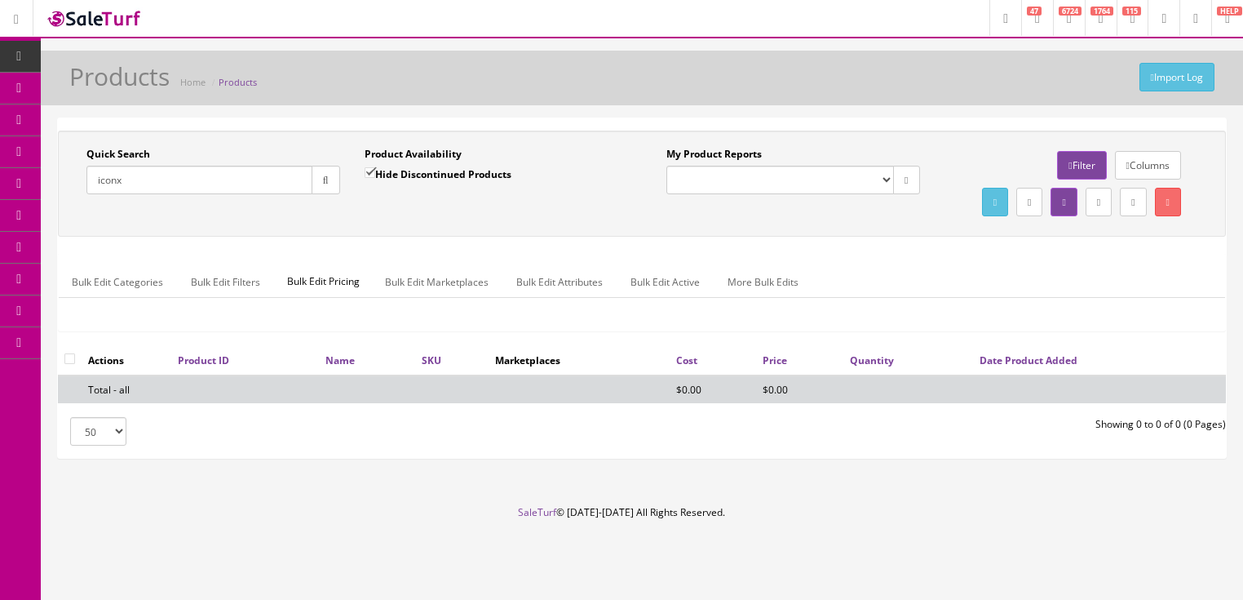
drag, startPoint x: 148, startPoint y: 182, endPoint x: 67, endPoint y: 184, distance: 81.6
click at [67, 184] on div "Quick Search iconx Date From Product Availability Hide Discontinued Products Da…" at bounding box center [352, 177] width 580 height 60
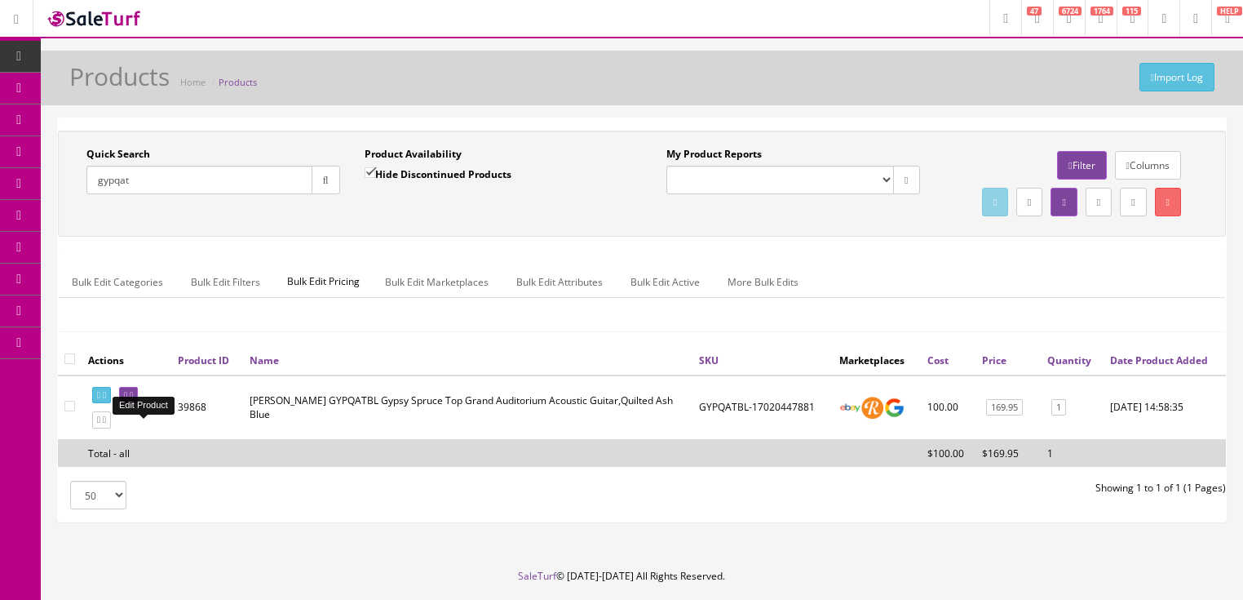
type input "gypqat"
click at [138, 404] on link at bounding box center [128, 395] width 19 height 17
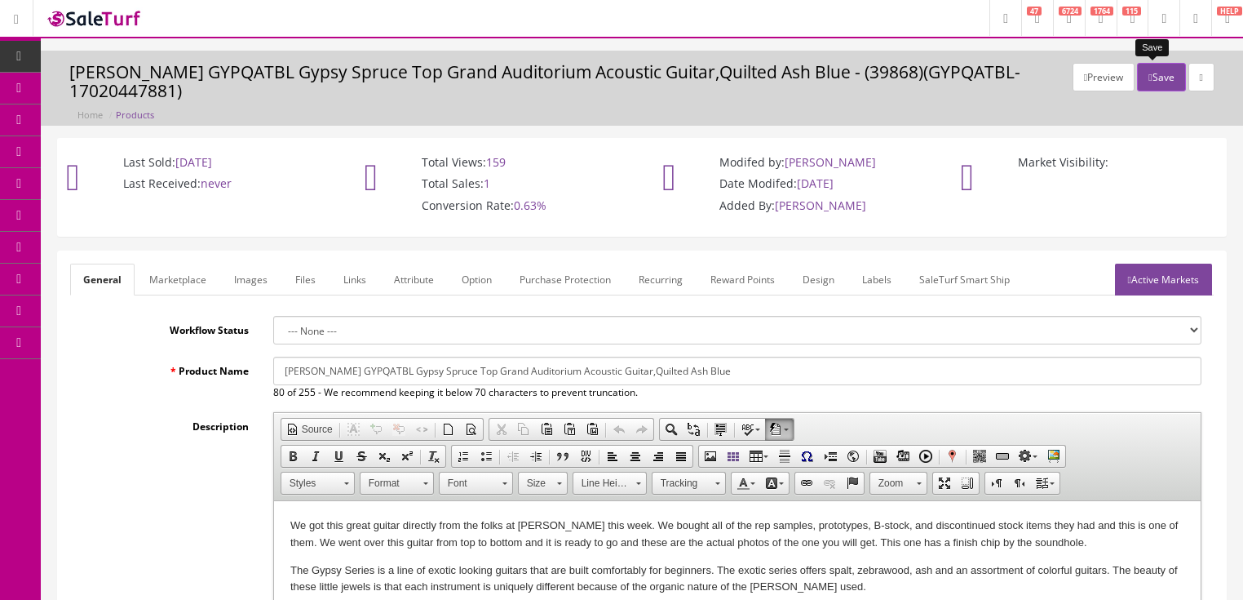
click at [1146, 69] on button "Save" at bounding box center [1161, 77] width 48 height 29
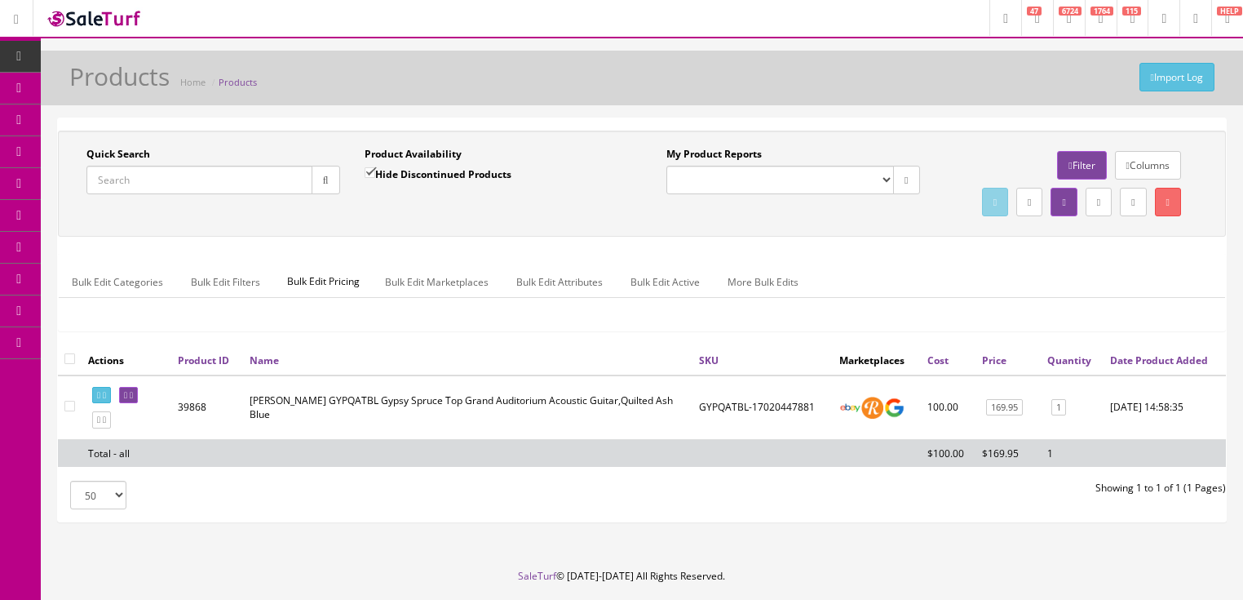
click at [215, 189] on input "Quick Search" at bounding box center [199, 180] width 226 height 29
type input "art vintage 12"
click at [313, 179] on button "button" at bounding box center [326, 180] width 29 height 29
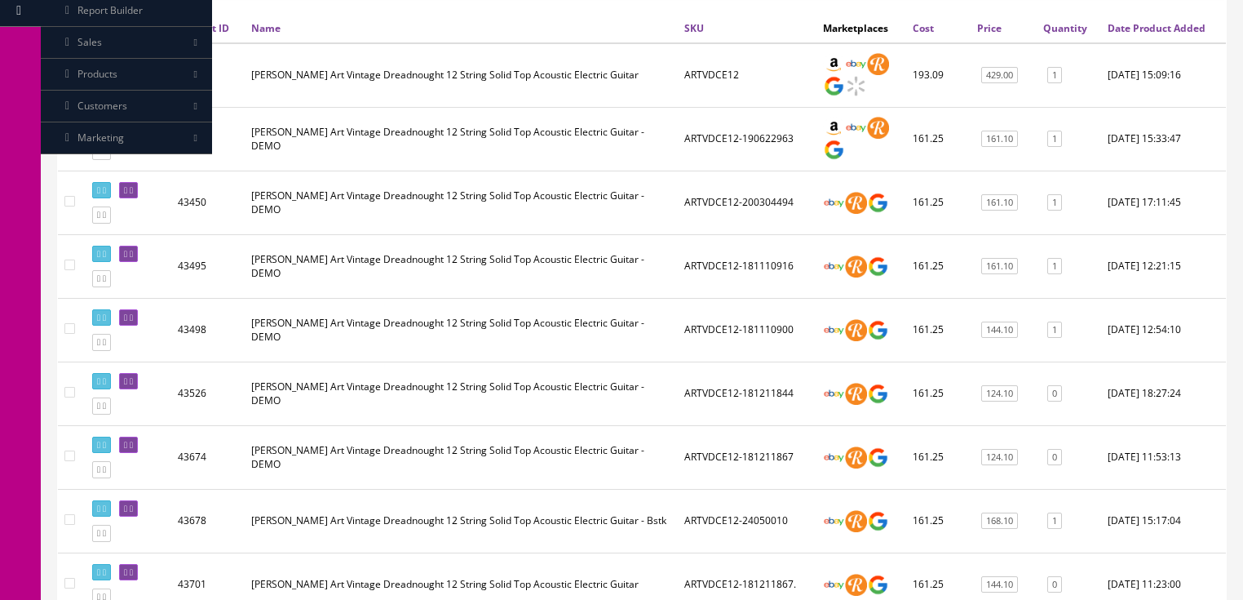
scroll to position [326, 0]
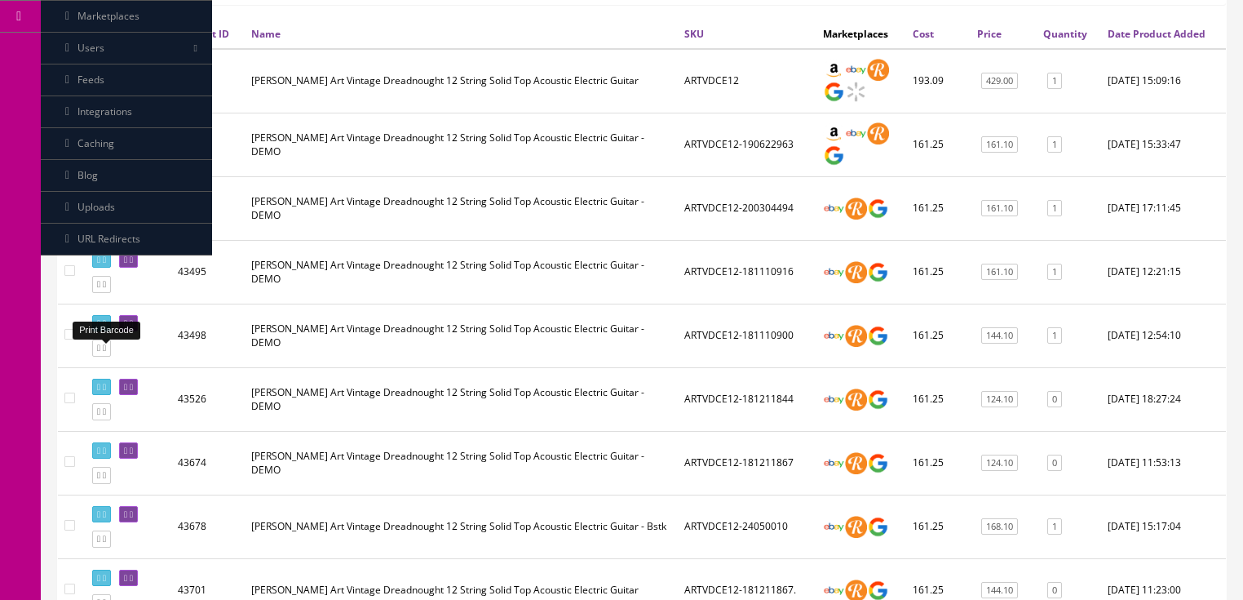
click at [106, 328] on icon at bounding box center [104, 323] width 3 height 9
click at [1052, 344] on link "1" at bounding box center [1054, 335] width 15 height 17
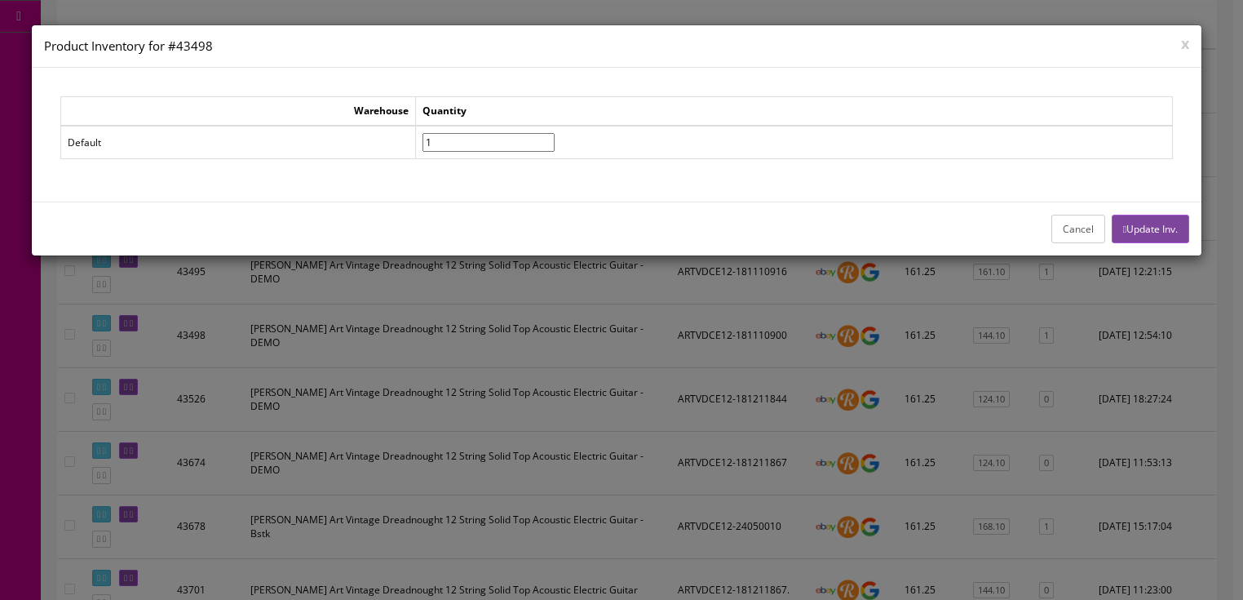
drag, startPoint x: 459, startPoint y: 137, endPoint x: 392, endPoint y: 162, distance: 72.0
click at [392, 162] on div "Warehouse Quantity Default 1" at bounding box center [616, 134] width 1113 height 76
type input"] "0"
click at [1147, 218] on button "Update Inv." at bounding box center [1150, 229] width 77 height 29
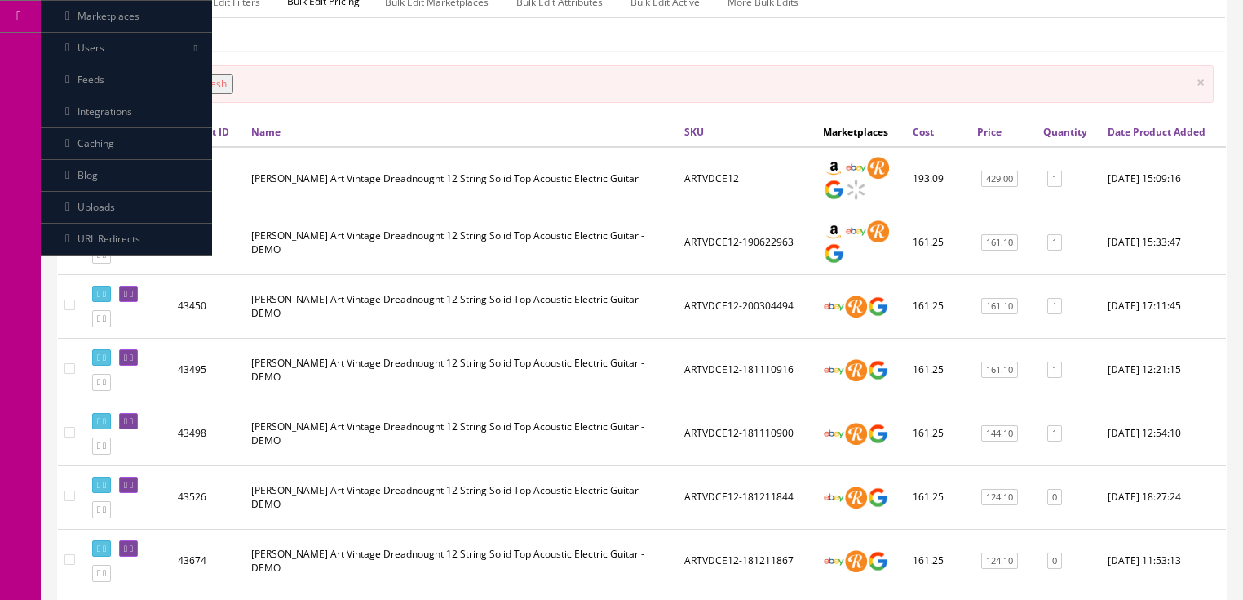
click at [225, 94] on button "Refresh" at bounding box center [209, 84] width 48 height 20
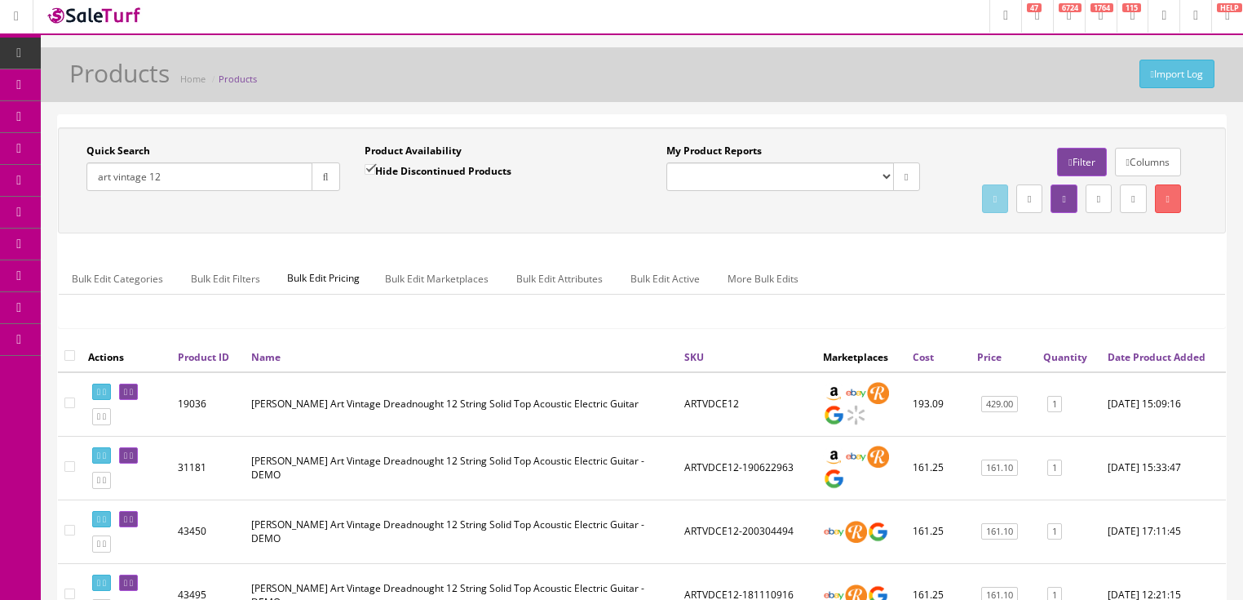
scroll to position [0, 0]
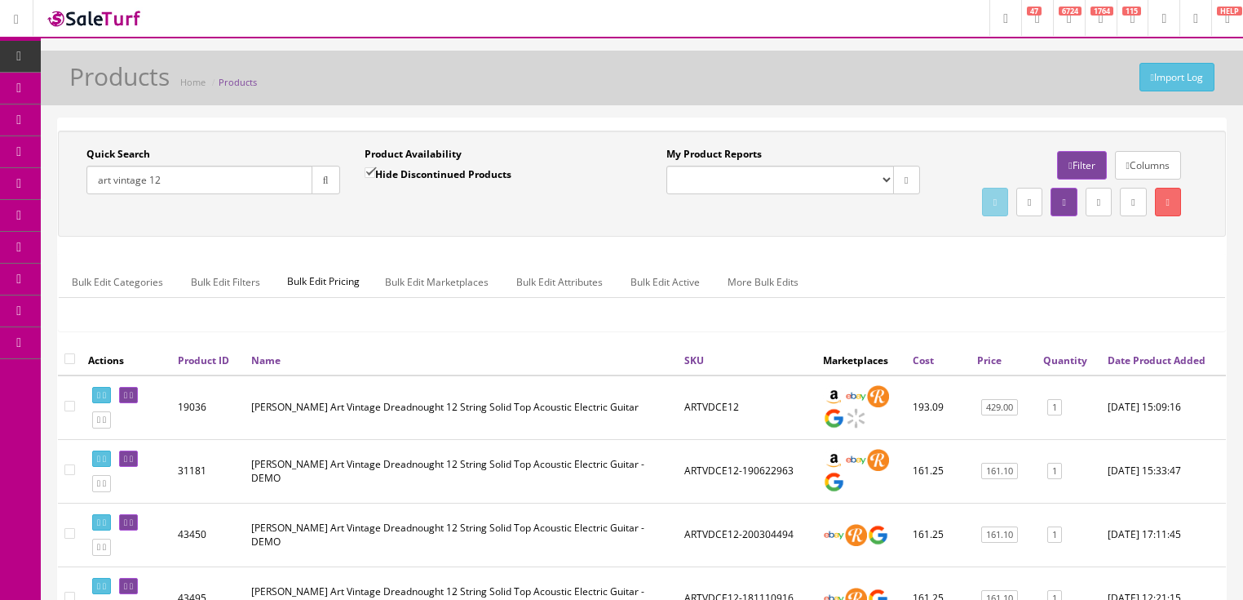
drag, startPoint x: 189, startPoint y: 184, endPoint x: 58, endPoint y: 238, distance: 142.3
click at [58, 237] on div "Quick Search art vintage 12 Date From Product Availability Hide Discontinued Pr…" at bounding box center [642, 184] width 1168 height 106
type input "fender strap"
click at [323, 176] on icon "button" at bounding box center [326, 180] width 6 height 10
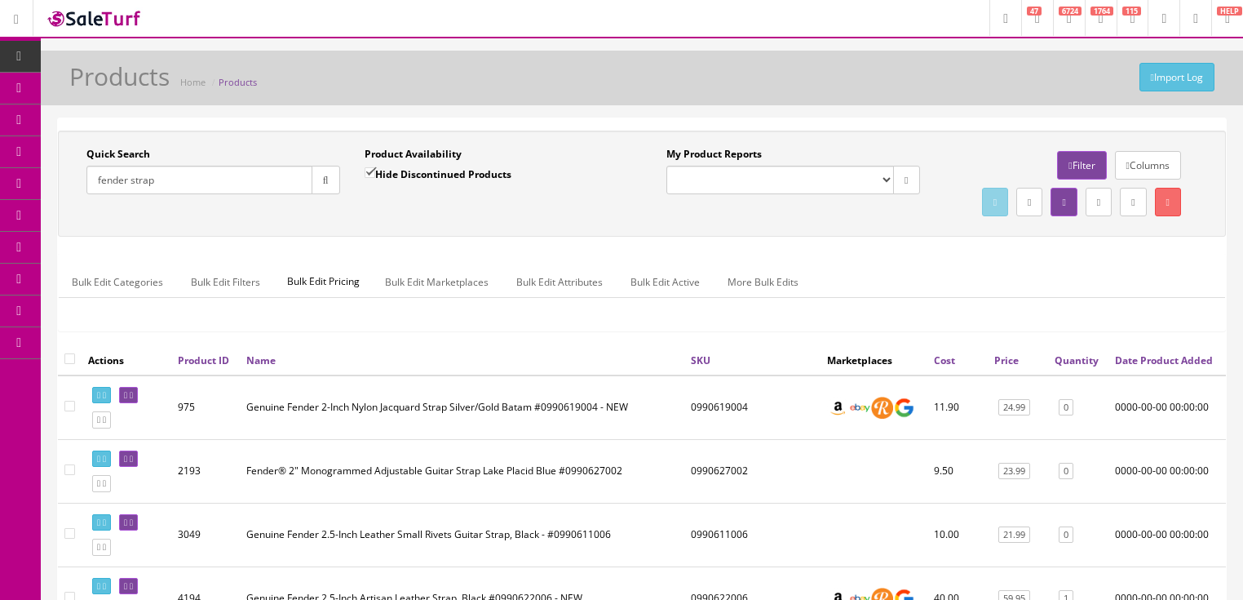
click at [1069, 367] on link "Quantity" at bounding box center [1077, 360] width 44 height 14
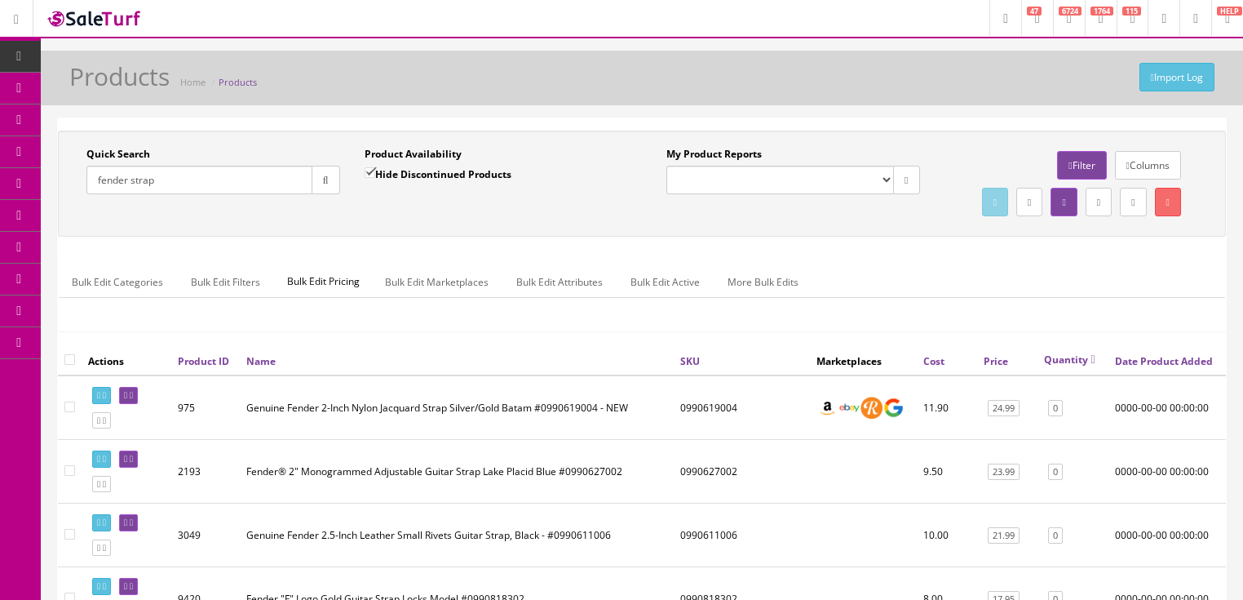
click at [1069, 366] on link "Quantity" at bounding box center [1069, 359] width 51 height 14
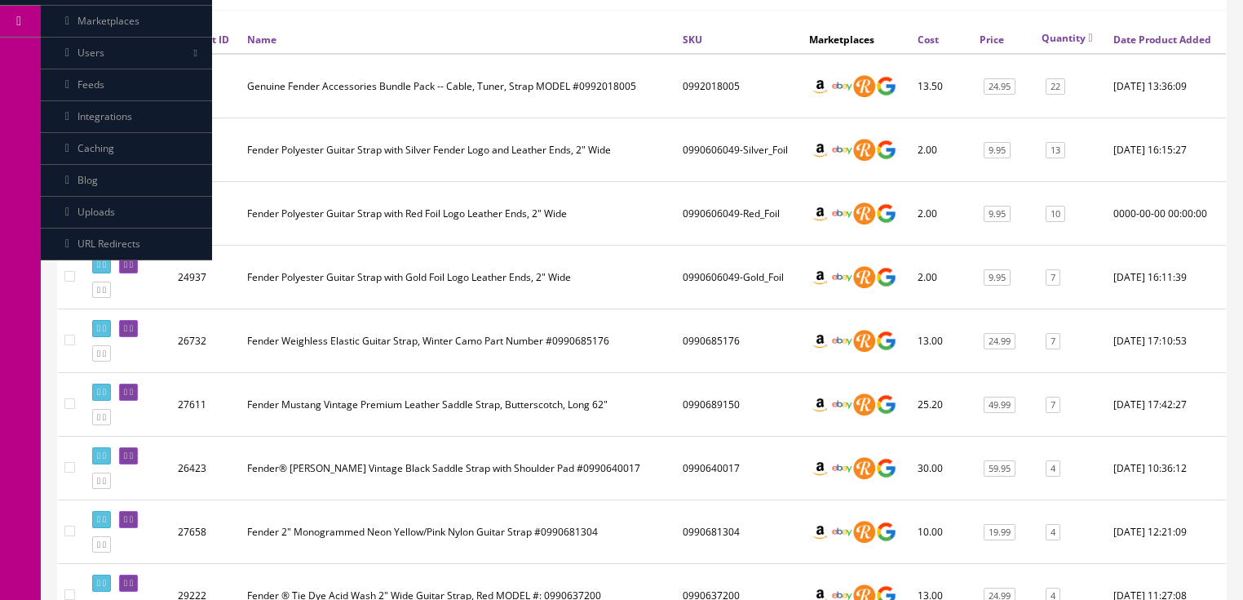
scroll to position [326, 0]
